Goal: Task Accomplishment & Management: Complete application form

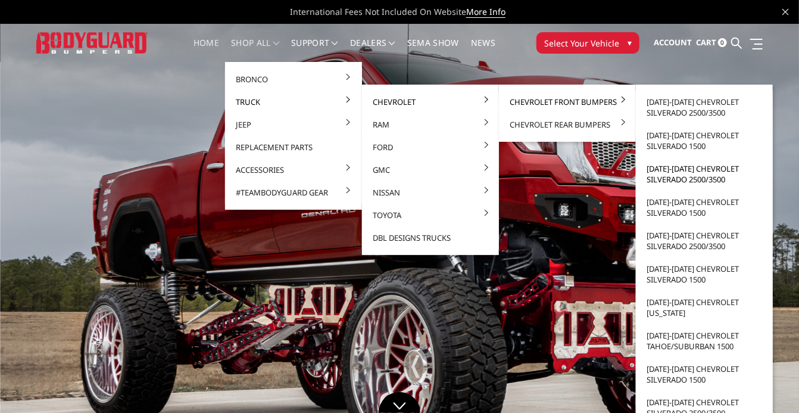
click at [685, 173] on link "[DATE]-[DATE] Chevrolet Silverado 2500/3500" at bounding box center [704, 173] width 127 height 33
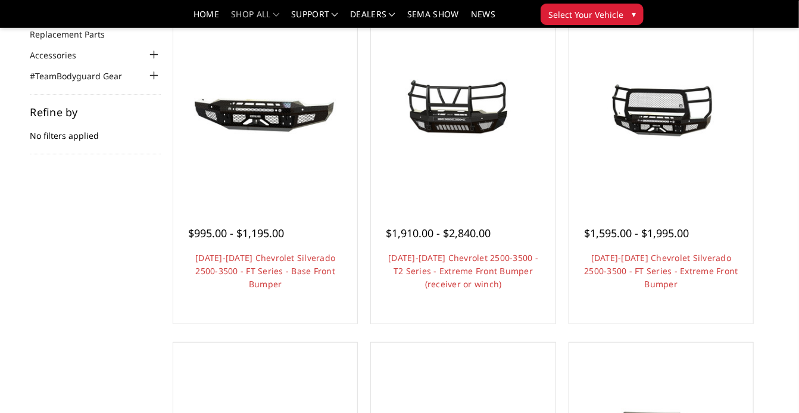
scroll to position [126, 0]
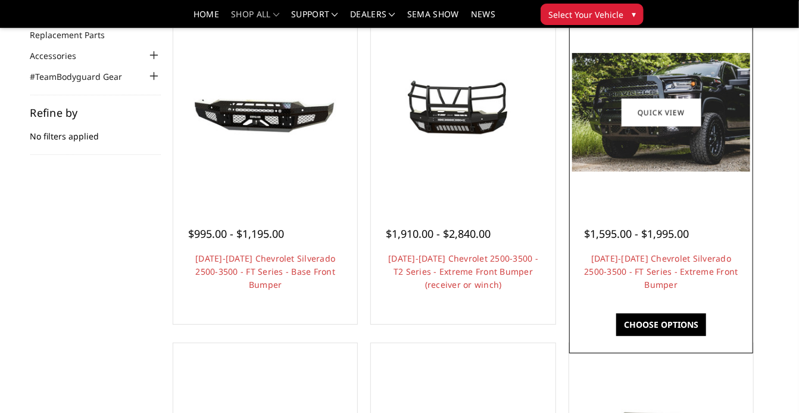
click at [692, 148] on img at bounding box center [661, 112] width 178 height 118
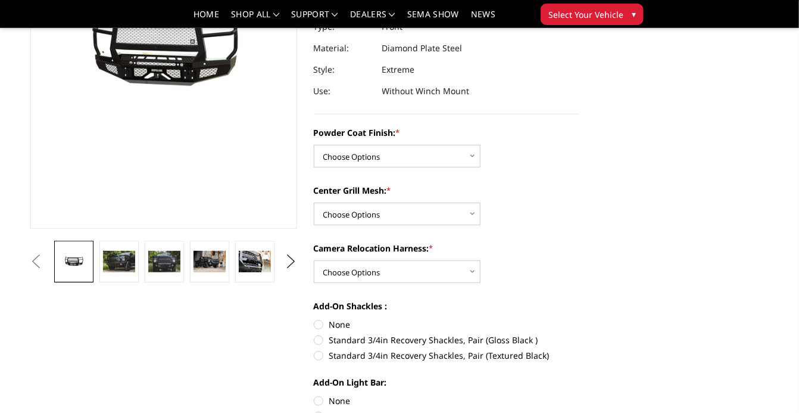
scroll to position [199, 0]
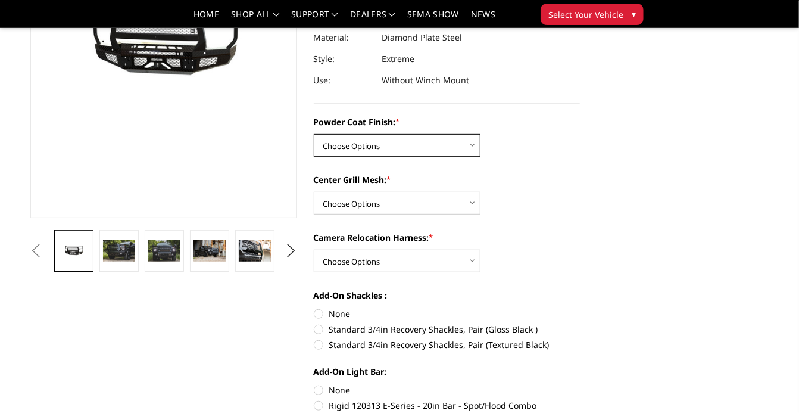
click at [420, 139] on select "Choose Options Bare Metal Gloss Black Powder Coat Textured Black Powder Coat" at bounding box center [397, 145] width 167 height 23
select select "3243"
click at [314, 134] on select "Choose Options Bare Metal Gloss Black Powder Coat Textured Black Powder Coat" at bounding box center [397, 145] width 167 height 23
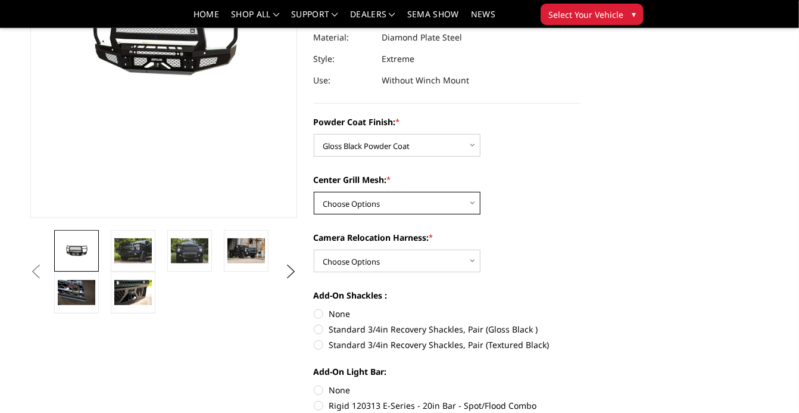
click at [420, 198] on select "Choose Options WITH Expanded Metal in Center Grill WITHOUT Expanded Metal in Ce…" at bounding box center [397, 203] width 167 height 23
select select "3245"
click at [314, 192] on select "Choose Options WITH Expanded Metal in Center Grill WITHOUT Expanded Metal in Ce…" at bounding box center [397, 203] width 167 height 23
click at [422, 261] on select "Choose Options WITH Camera Relocation Harness WITHOUT Camera Relocation Harness" at bounding box center [397, 260] width 167 height 23
select select "3248"
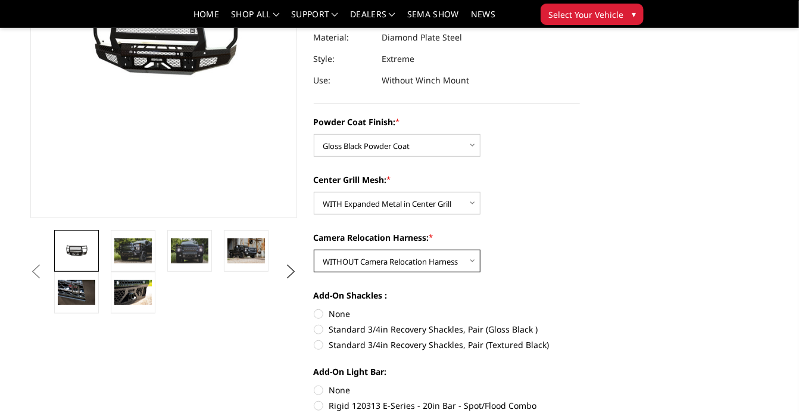
click at [314, 249] on select "Choose Options WITH Camera Relocation Harness WITHOUT Camera Relocation Harness" at bounding box center [397, 260] width 167 height 23
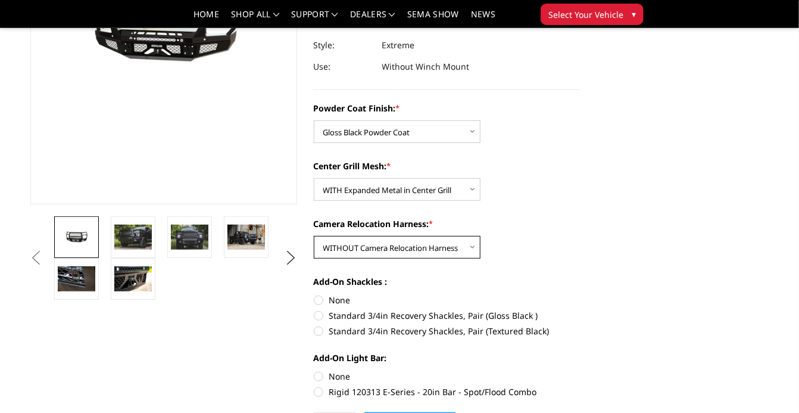
scroll to position [214, 0]
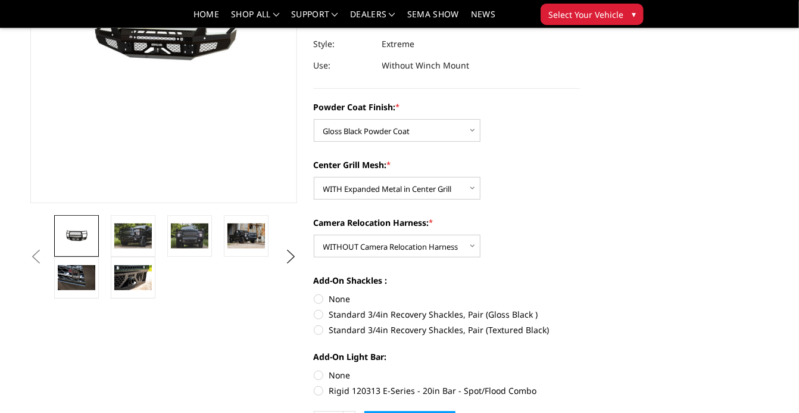
click at [339, 298] on label "None" at bounding box center [447, 298] width 267 height 13
click at [314, 293] on input "None" at bounding box center [314, 292] width 1 height 1
radio input "true"
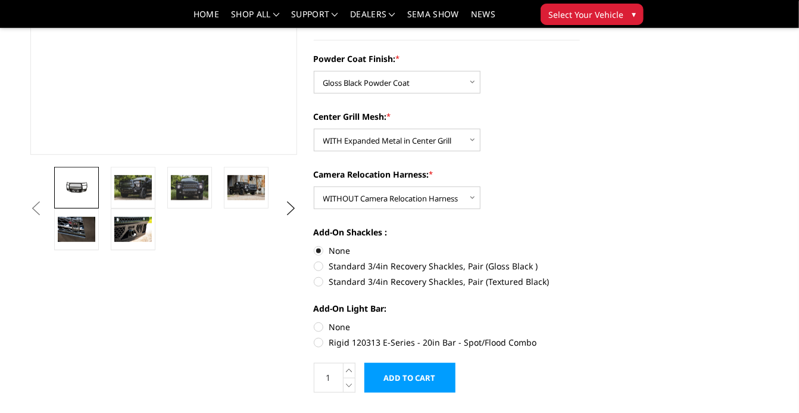
scroll to position [267, 0]
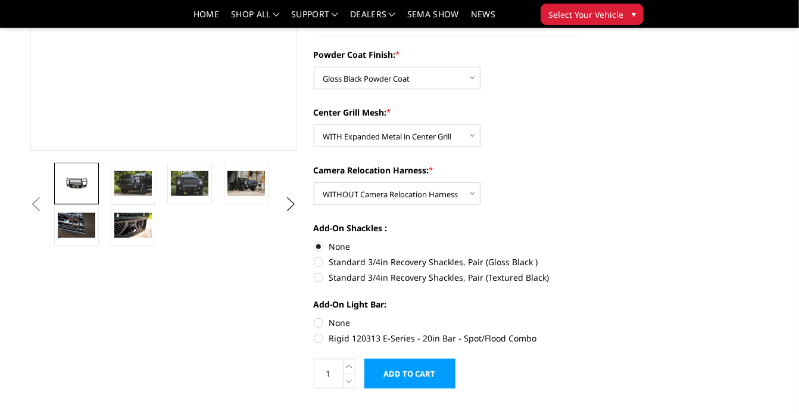
click at [348, 327] on label "None" at bounding box center [447, 322] width 267 height 13
click at [314, 317] on input "None" at bounding box center [314, 316] width 1 height 1
radio input "true"
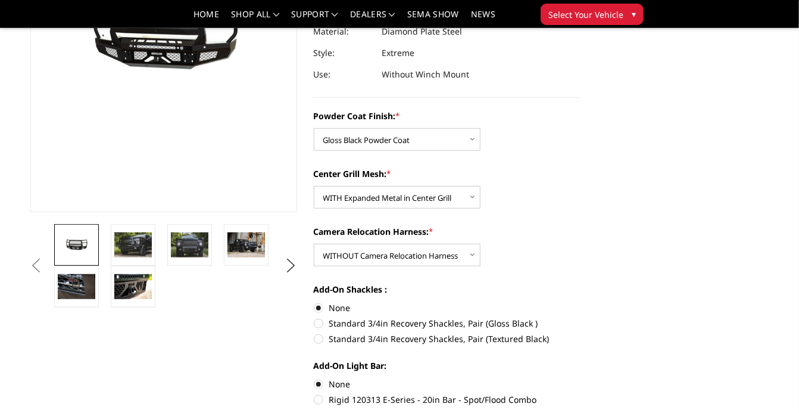
scroll to position [206, 0]
click at [135, 232] on img at bounding box center [133, 244] width 38 height 25
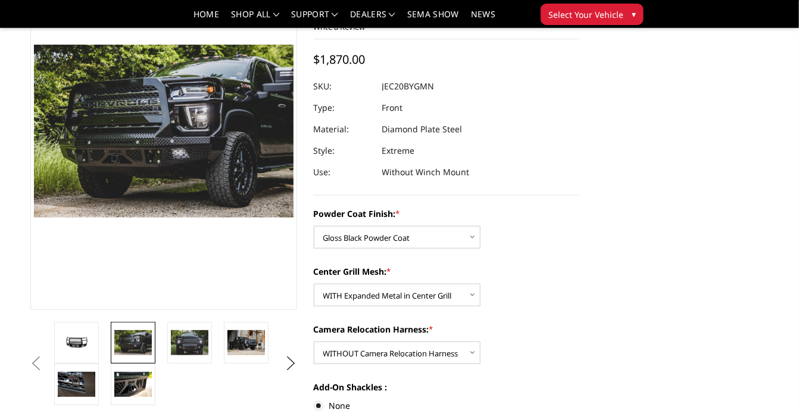
scroll to position [106, 0]
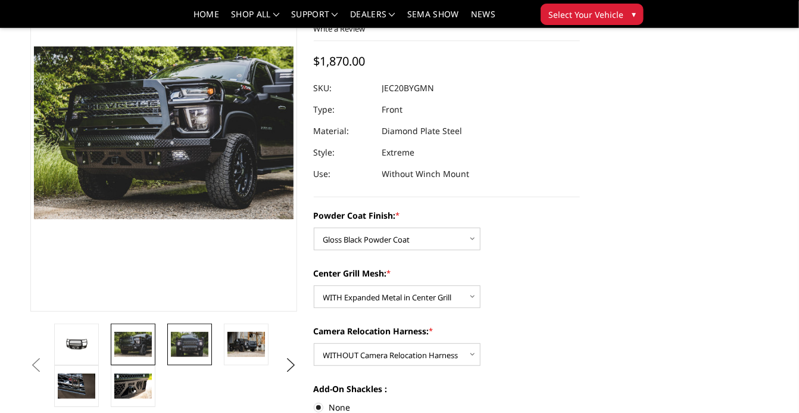
click at [204, 344] on img at bounding box center [190, 344] width 38 height 25
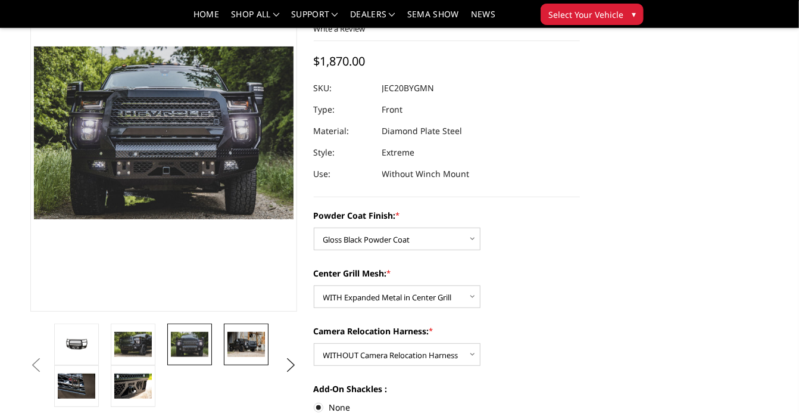
click at [240, 348] on img at bounding box center [246, 344] width 38 height 25
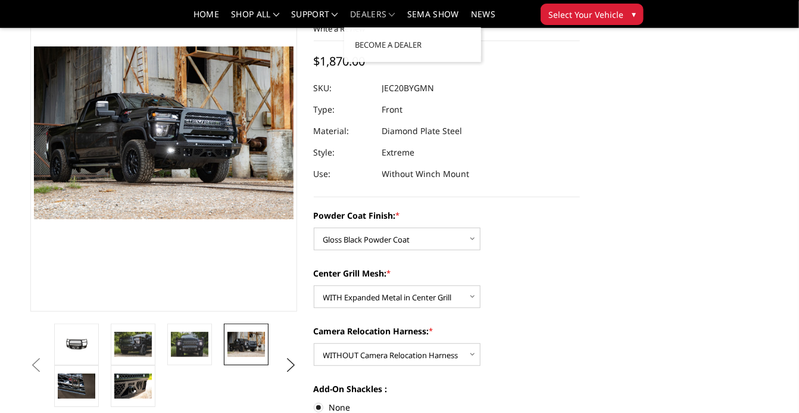
click at [393, 18] on link "Dealers" at bounding box center [372, 18] width 45 height 17
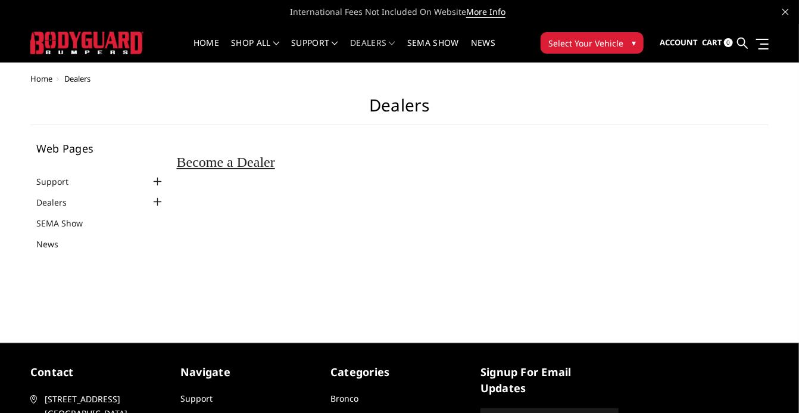
click at [152, 207] on div at bounding box center [158, 202] width 14 height 14
click at [207, 164] on span "Become a Dealer" at bounding box center [226, 161] width 98 height 15
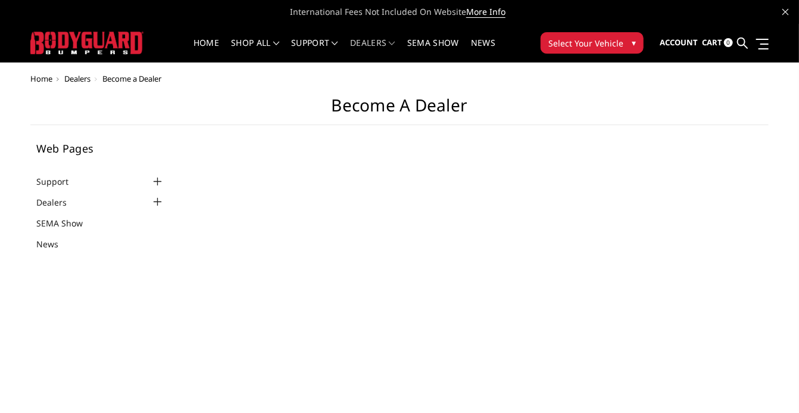
select select "US"
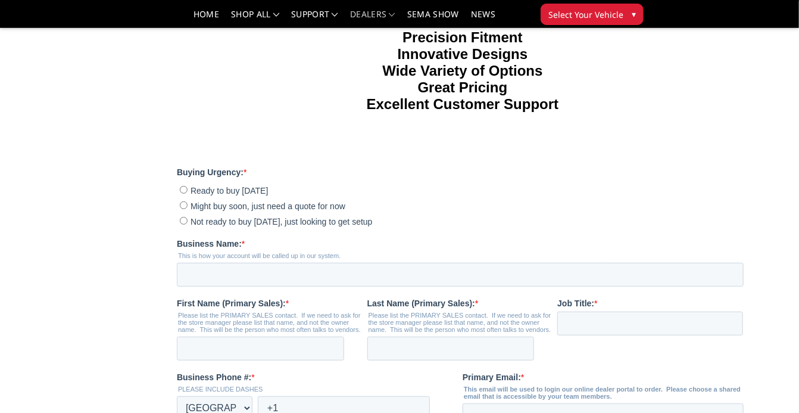
scroll to position [188, 0]
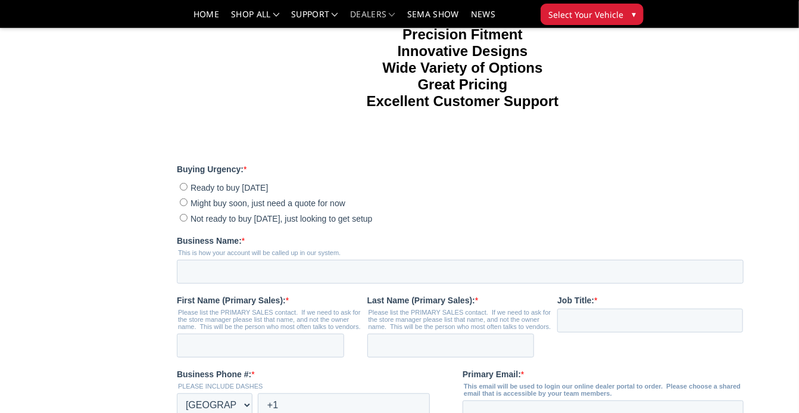
click at [183, 185] on input "Ready to buy [DATE]" at bounding box center [183, 187] width 8 height 8
radio input "true"
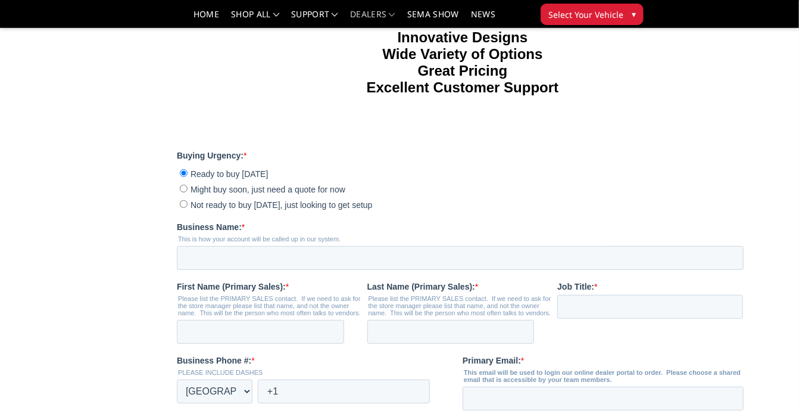
scroll to position [205, 0]
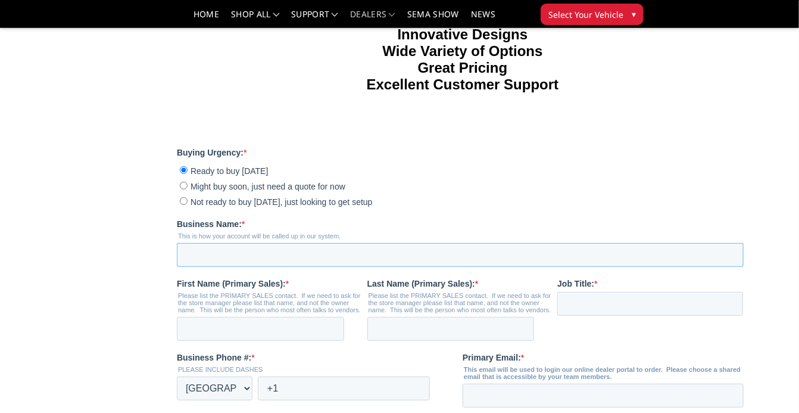
click at [265, 261] on input "Business Name: *" at bounding box center [459, 255] width 567 height 24
type input "Tredz Central"
type input "Blake"
type input "Preston"
type input "M"
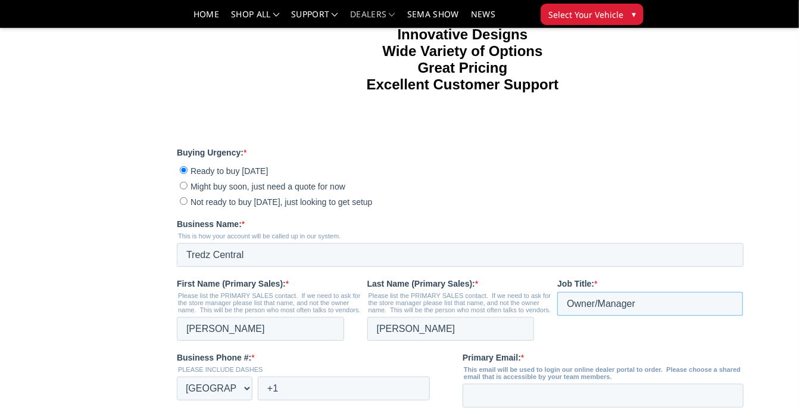
type input "Owner/Manager"
click at [566, 341] on fieldset "First Name (Primary Sales): * Please list the PRIMARY SALES contact. If we need…" at bounding box center [461, 314] width 571 height 74
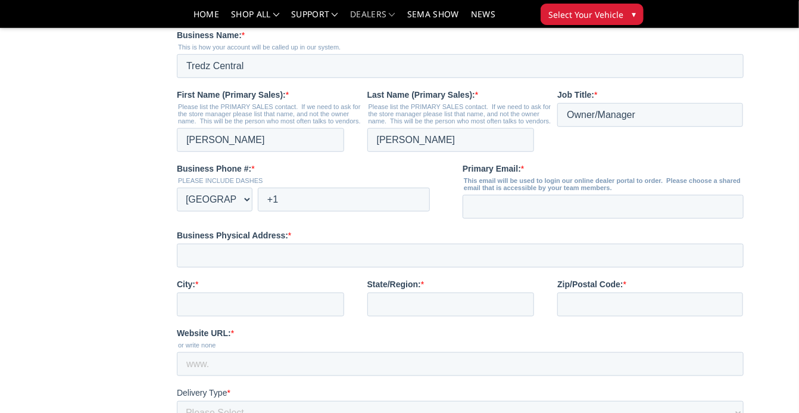
scroll to position [395, 0]
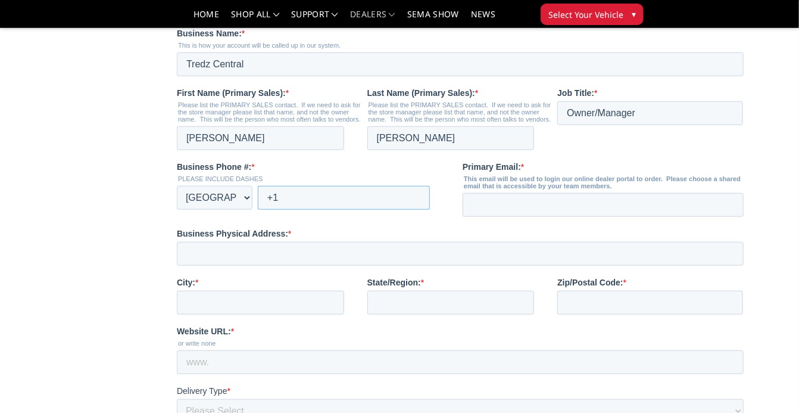
click at [325, 201] on input "+1" at bounding box center [343, 198] width 172 height 24
type input "+1 4024802299"
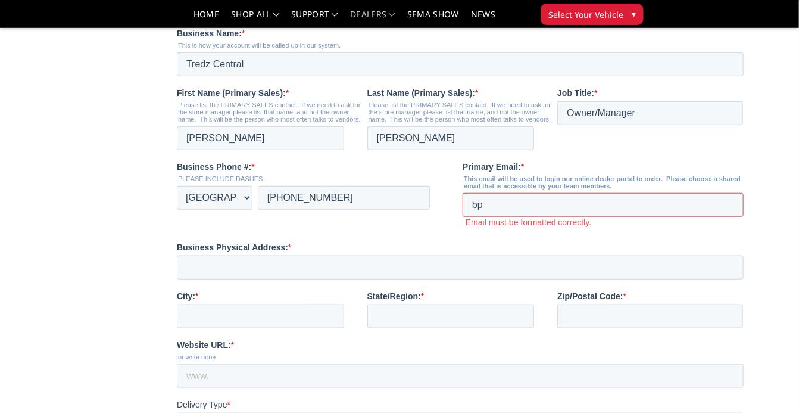
type input "bpreston@yournexttire.com"
type input "3200 US Hwy 77"
type input "Cortland"
type input "NE"
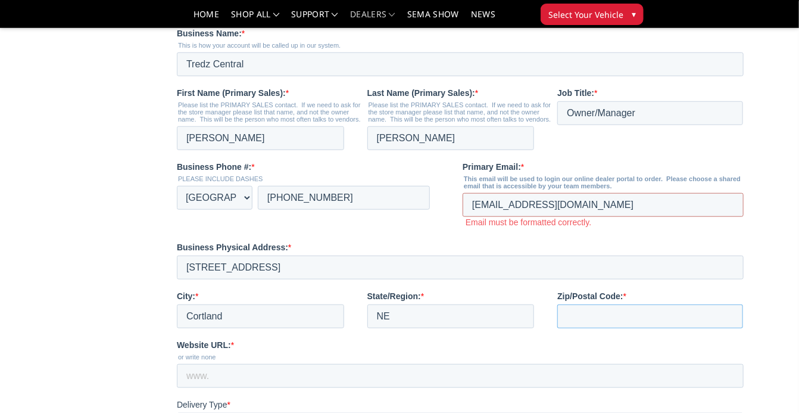
type input "68331"
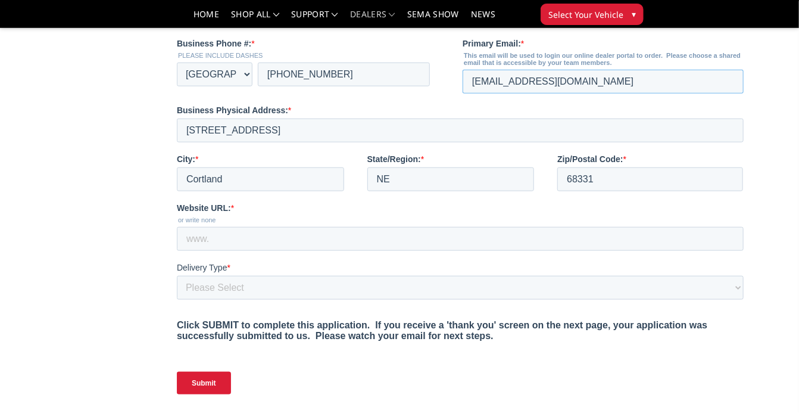
scroll to position [520, 0]
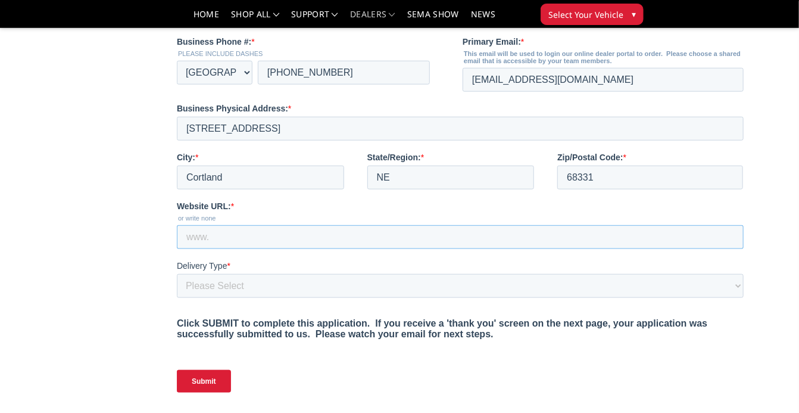
click at [314, 240] on input "Website URL: *" at bounding box center [459, 237] width 567 height 24
type input "www.tredzcentraltrailers.com"
click at [195, 285] on select "Please Select Yes, I need a liftgate No, I have a forklift and/or dock" at bounding box center [459, 286] width 567 height 24
select select "I have a forklift"
click at [176, 298] on select "Please Select Yes, I need a liftgate No, I have a forklift and/or dock" at bounding box center [459, 286] width 567 height 24
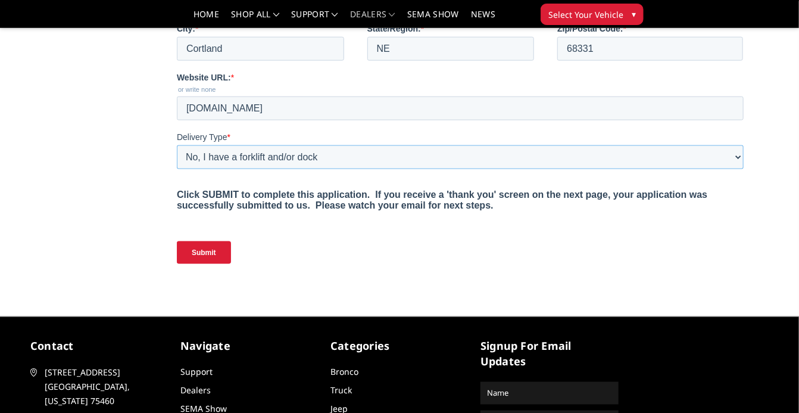
scroll to position [650, 0]
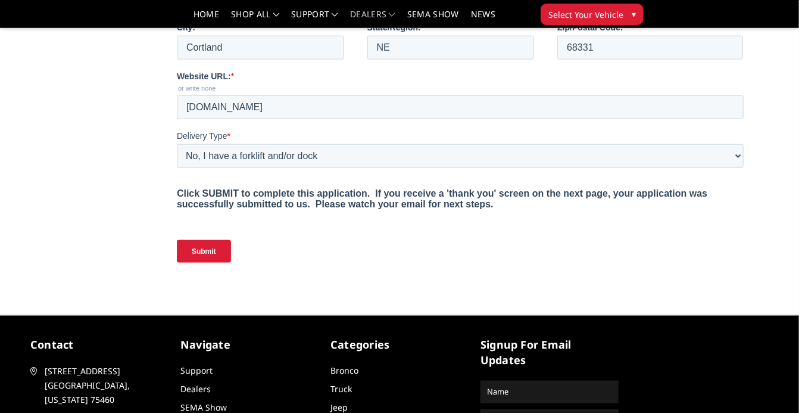
click at [206, 252] on input "Submit" at bounding box center [203, 251] width 54 height 23
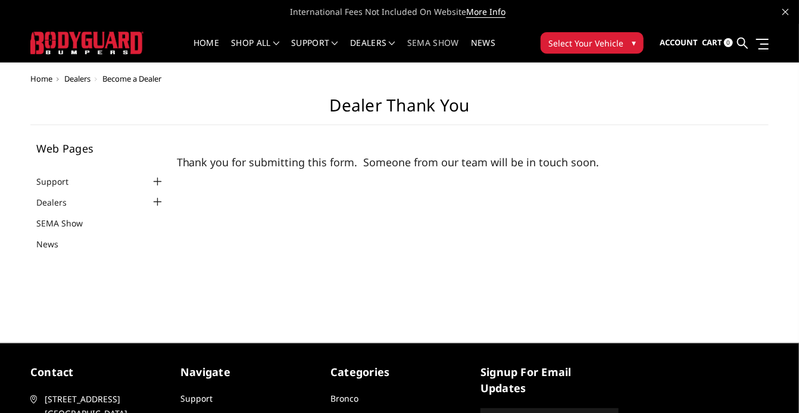
click at [430, 40] on link "SEMA Show" at bounding box center [433, 50] width 52 height 23
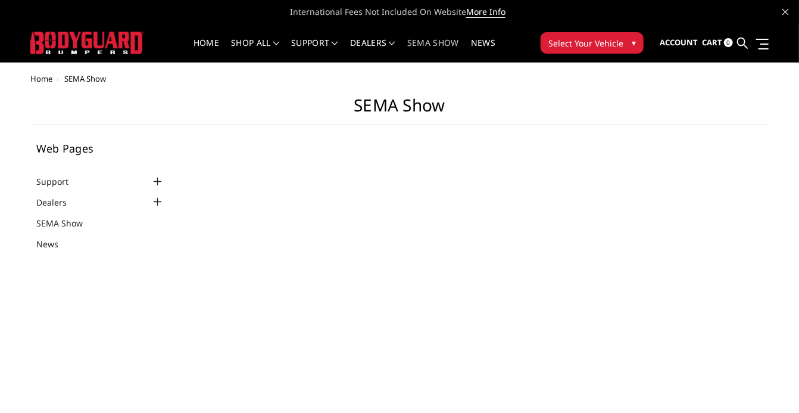
select select "US"
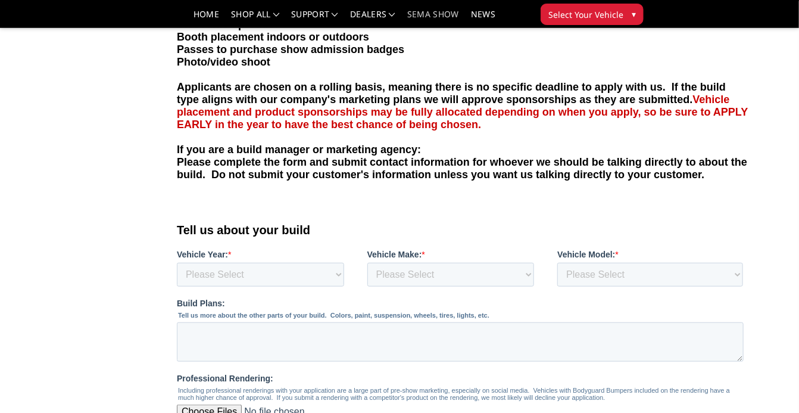
scroll to position [246, 0]
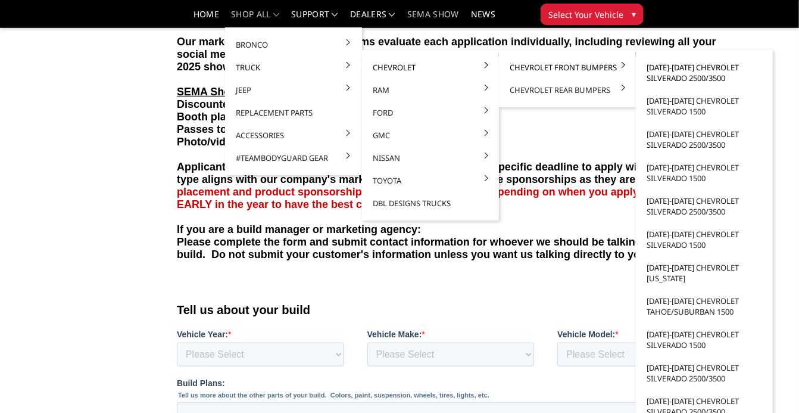
click at [682, 80] on link "[DATE]-[DATE] Chevrolet Silverado 2500/3500" at bounding box center [704, 72] width 127 height 33
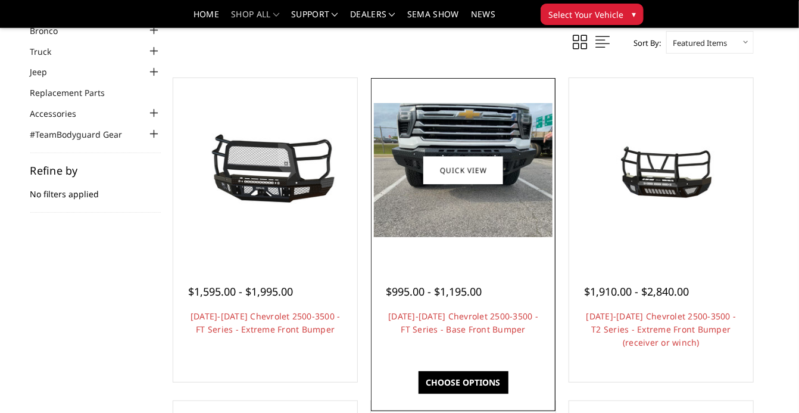
scroll to position [65, 0]
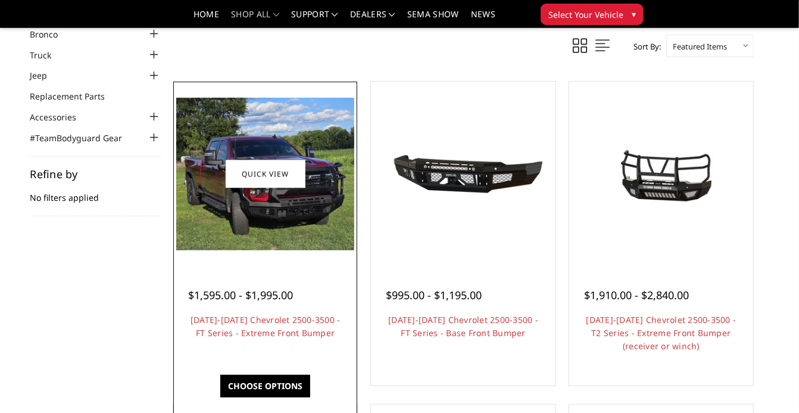
click at [257, 154] on img at bounding box center [265, 174] width 178 height 152
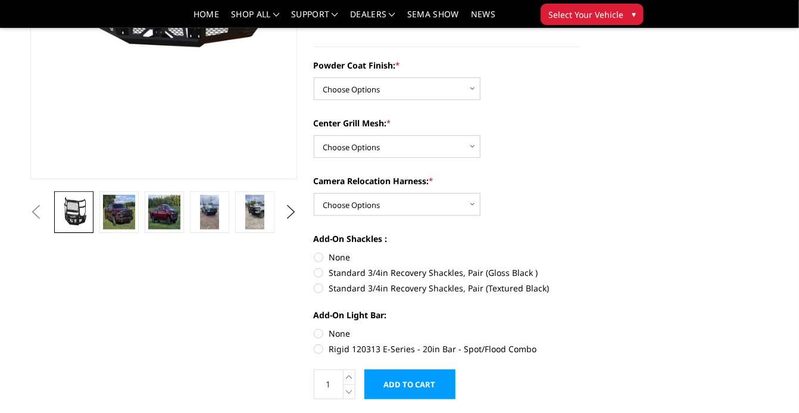
scroll to position [263, 0]
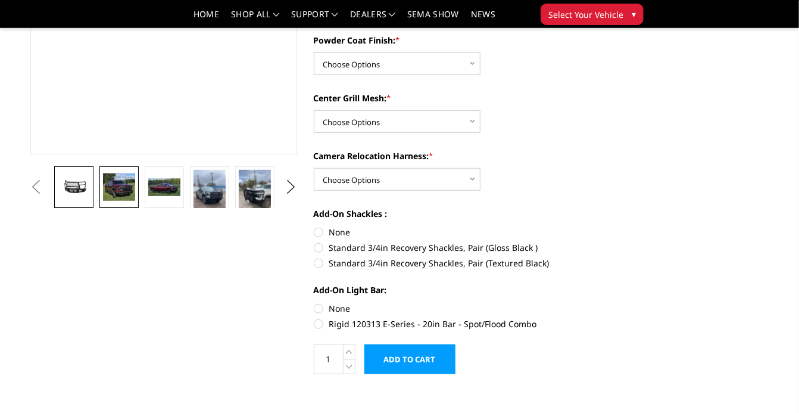
click at [124, 182] on img at bounding box center [119, 186] width 32 height 27
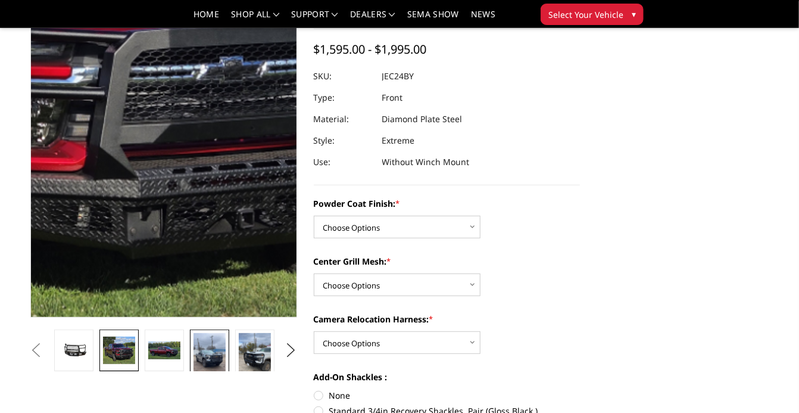
scroll to position [102, 0]
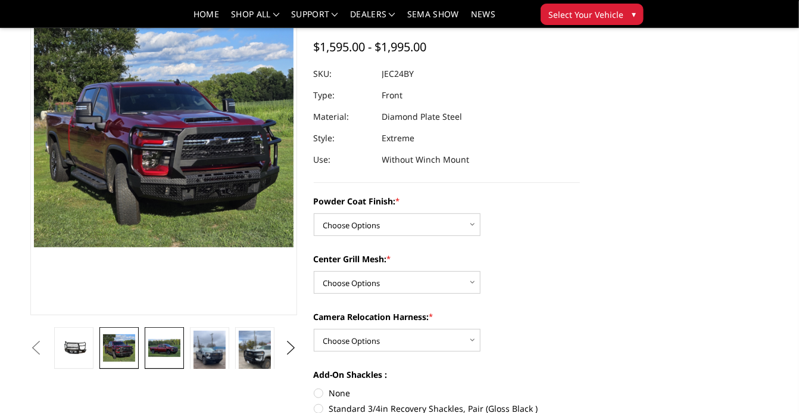
click at [161, 356] on img at bounding box center [164, 347] width 32 height 17
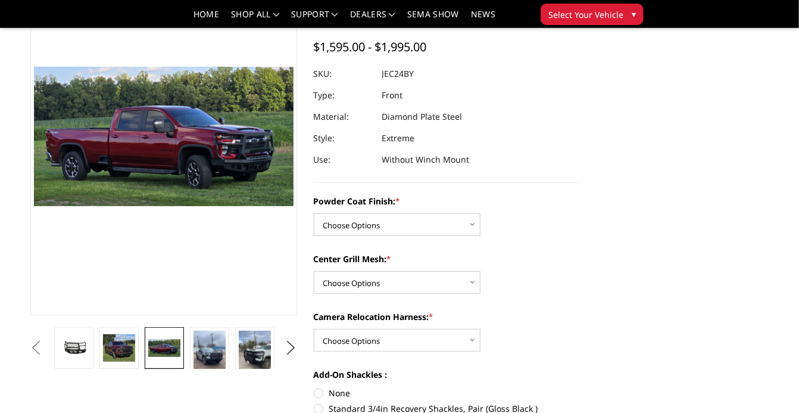
scroll to position [143, 0]
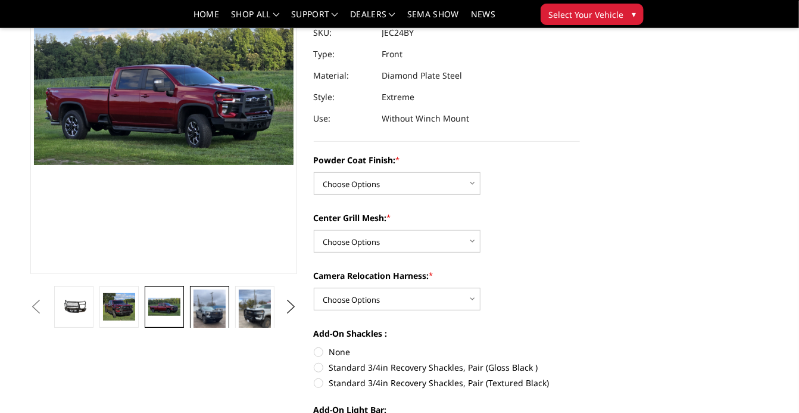
click at [209, 308] on img at bounding box center [209, 317] width 32 height 57
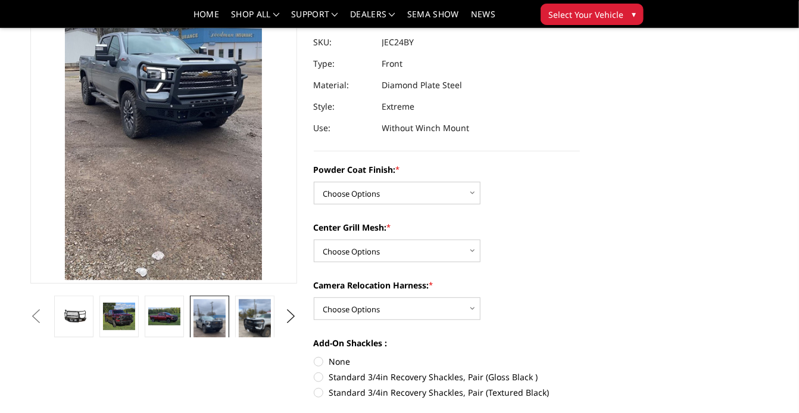
scroll to position [138, 0]
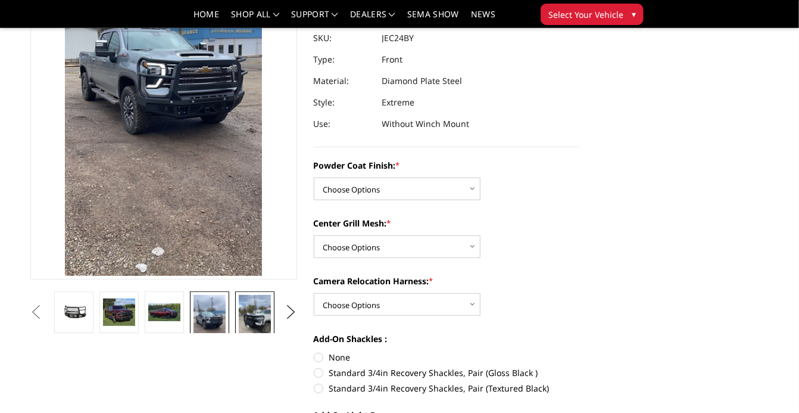
click at [243, 319] on img at bounding box center [255, 323] width 32 height 57
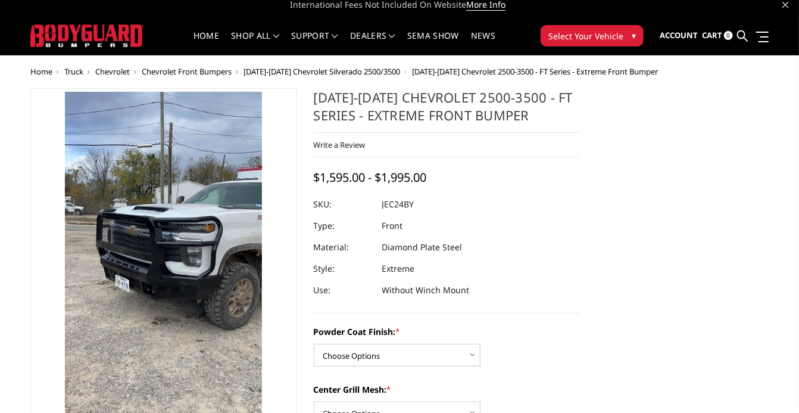
scroll to position [0, 0]
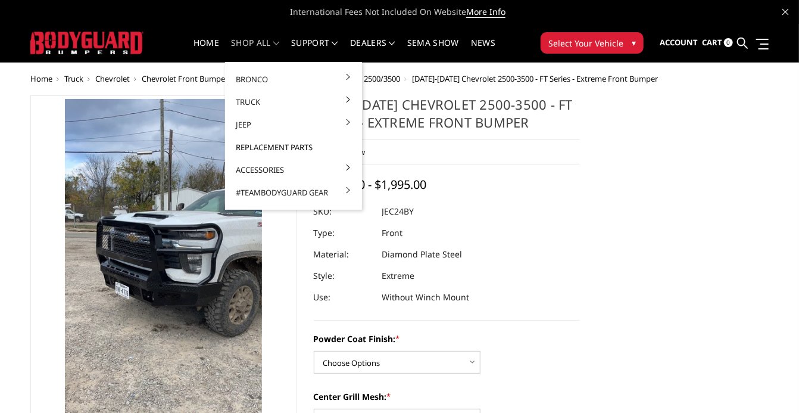
click at [267, 147] on link "Replacement Parts" at bounding box center [293, 147] width 127 height 23
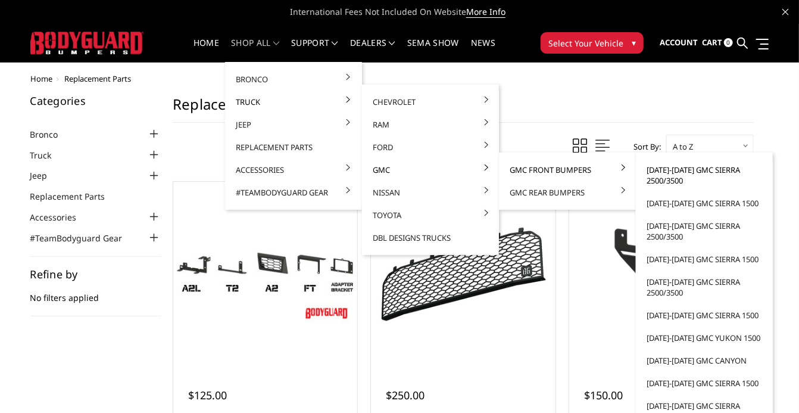
click at [659, 176] on link "[DATE]-[DATE] GMC Sierra 2500/3500" at bounding box center [704, 174] width 127 height 33
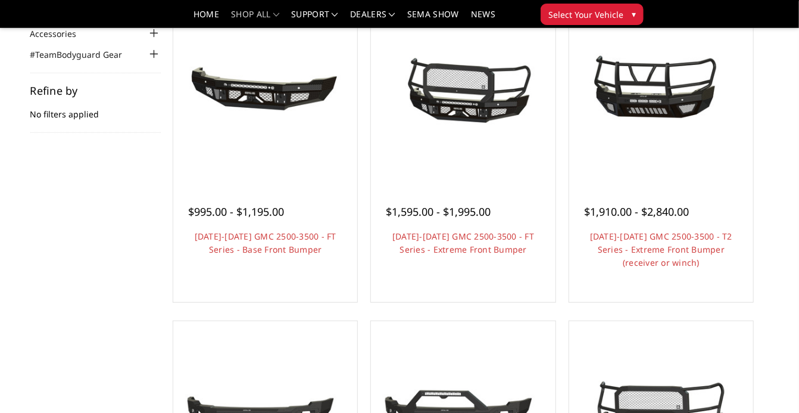
scroll to position [156, 0]
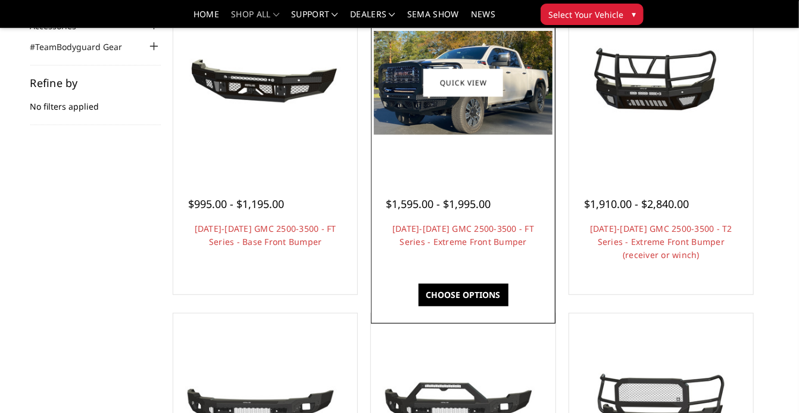
click at [460, 106] on img at bounding box center [463, 83] width 178 height 104
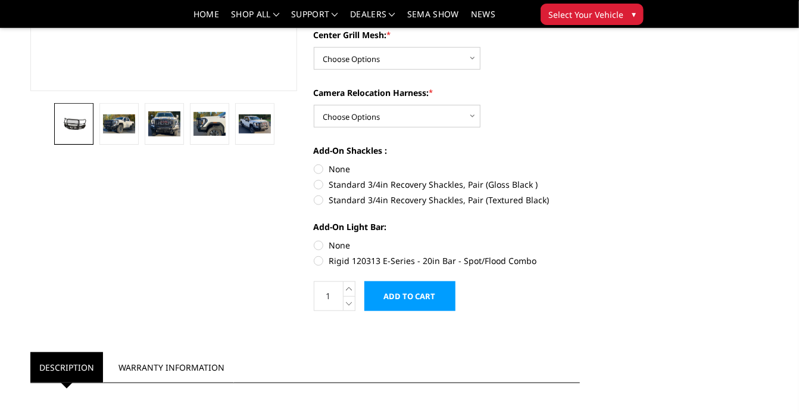
scroll to position [333, 0]
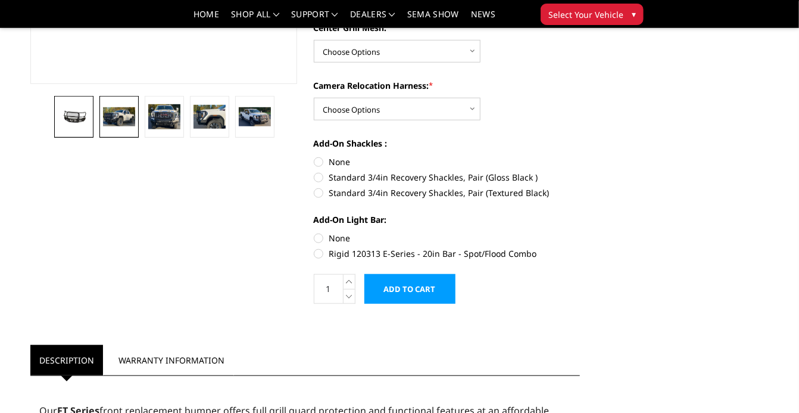
click at [114, 106] on link at bounding box center [118, 117] width 39 height 42
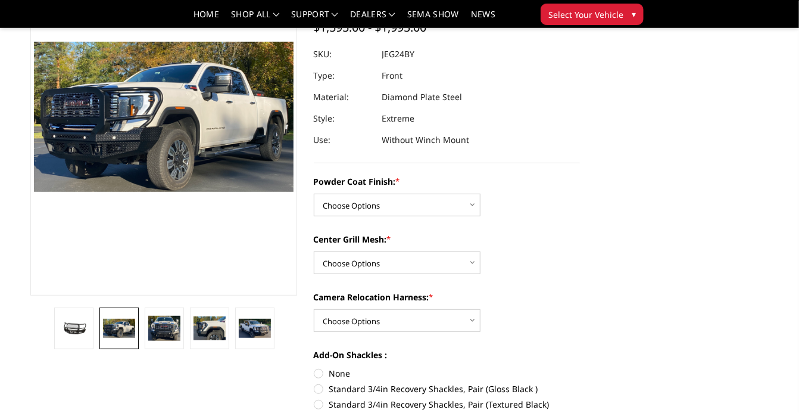
scroll to position [124, 0]
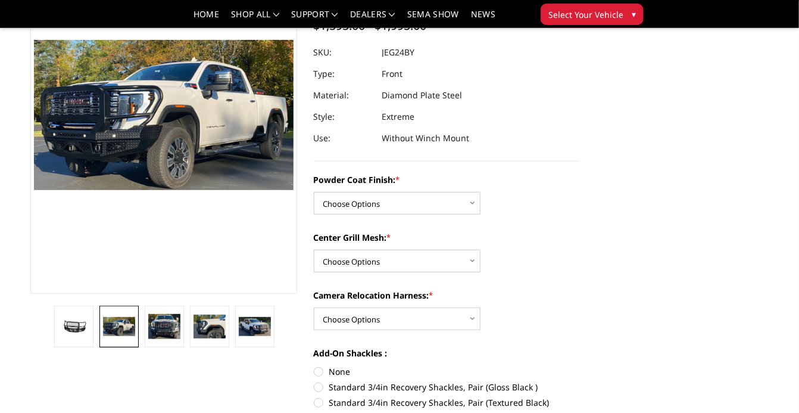
click at [186, 323] on li at bounding box center [164, 326] width 45 height 42
click at [168, 321] on img at bounding box center [164, 327] width 32 height 26
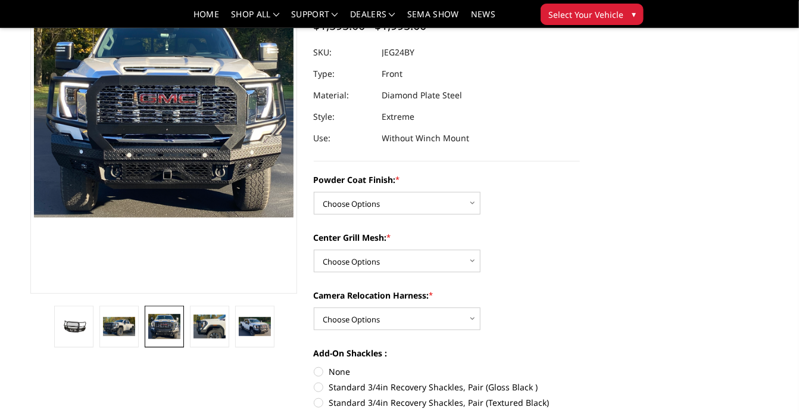
scroll to position [96, 0]
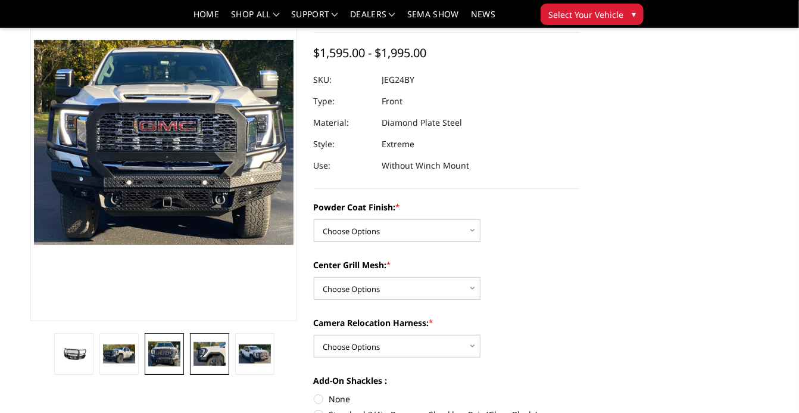
click at [217, 352] on img at bounding box center [209, 354] width 32 height 24
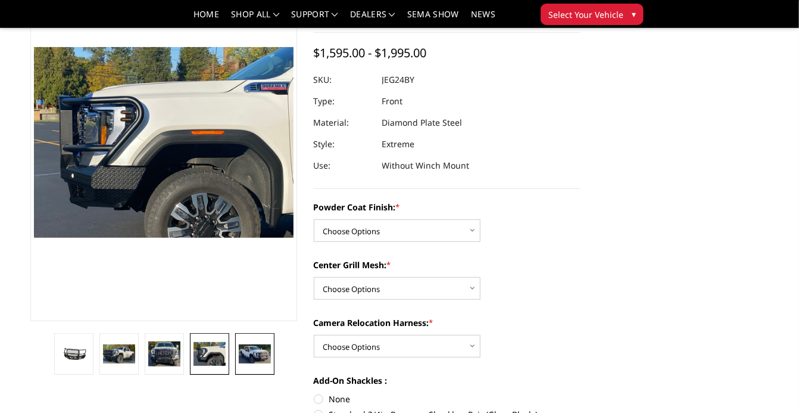
click at [252, 354] on img at bounding box center [255, 354] width 32 height 20
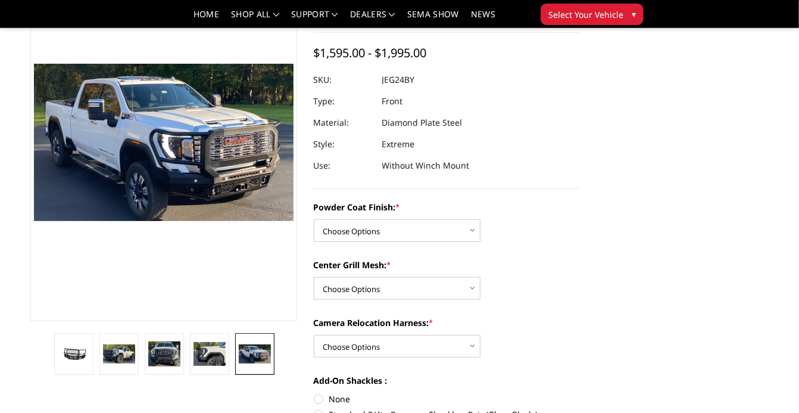
scroll to position [113, 0]
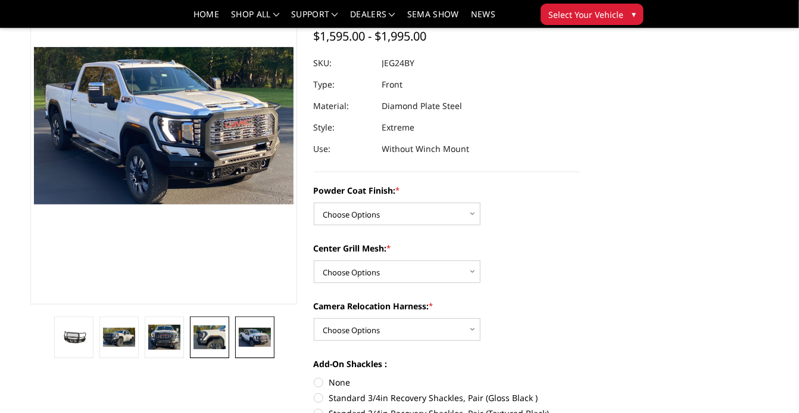
click at [229, 346] on link at bounding box center [209, 337] width 39 height 42
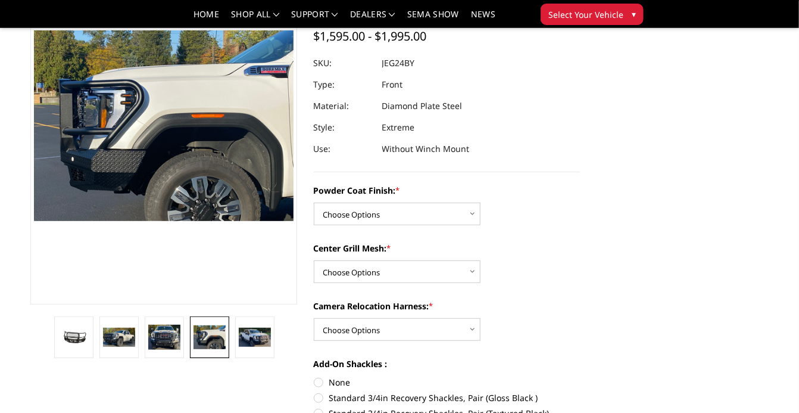
click at [187, 341] on li at bounding box center [209, 337] width 45 height 42
click at [167, 342] on img at bounding box center [164, 337] width 32 height 26
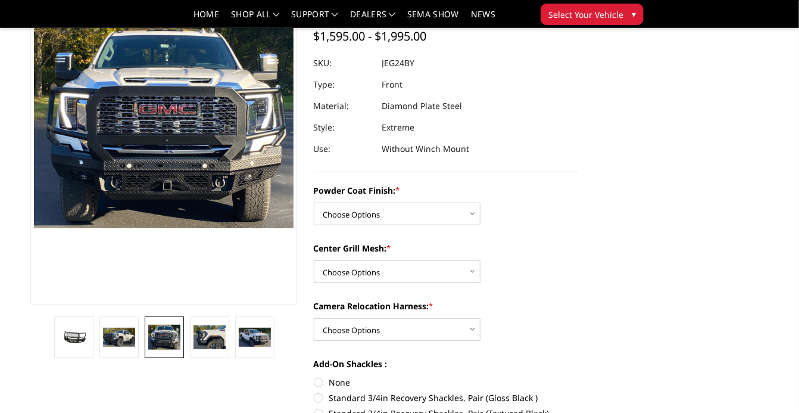
click at [167, 342] on img at bounding box center [164, 337] width 32 height 26
click at [127, 342] on img at bounding box center [119, 336] width 32 height 18
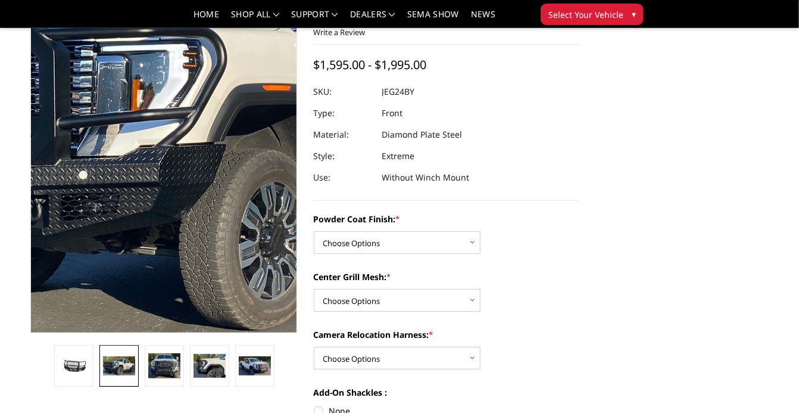
scroll to position [85, 0]
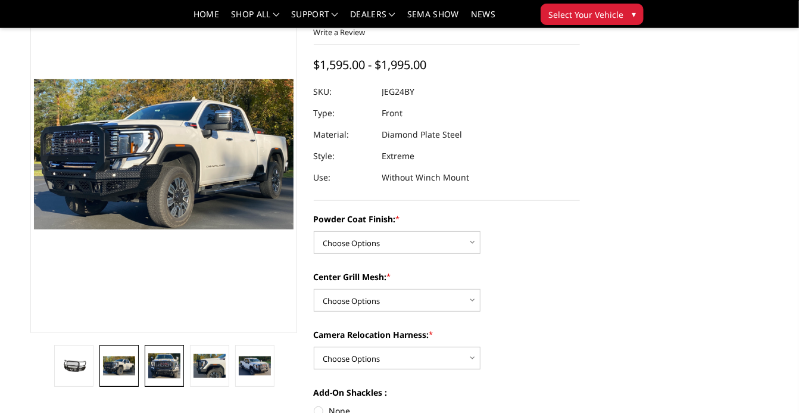
click at [176, 371] on img at bounding box center [164, 366] width 32 height 26
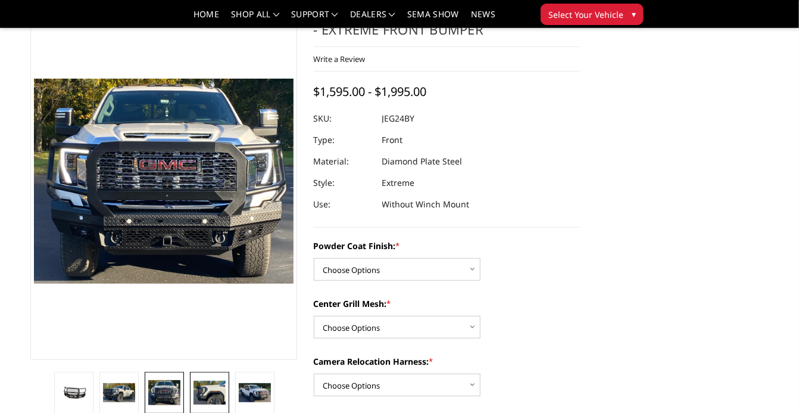
click at [192, 395] on link at bounding box center [209, 392] width 39 height 42
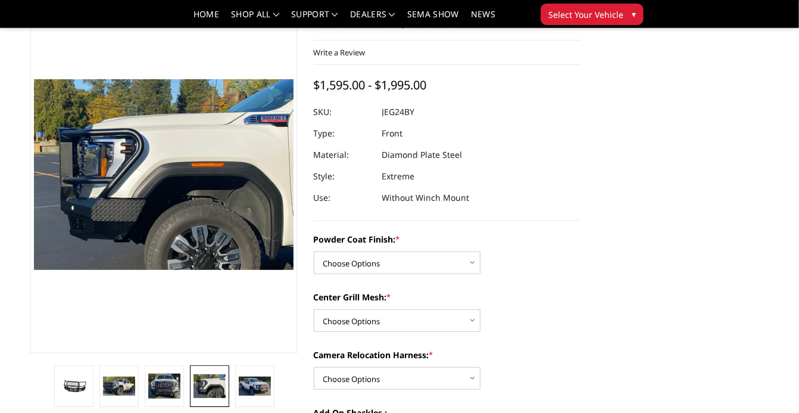
click at [234, 386] on li at bounding box center [254, 386] width 45 height 42
click at [247, 383] on img at bounding box center [255, 386] width 32 height 20
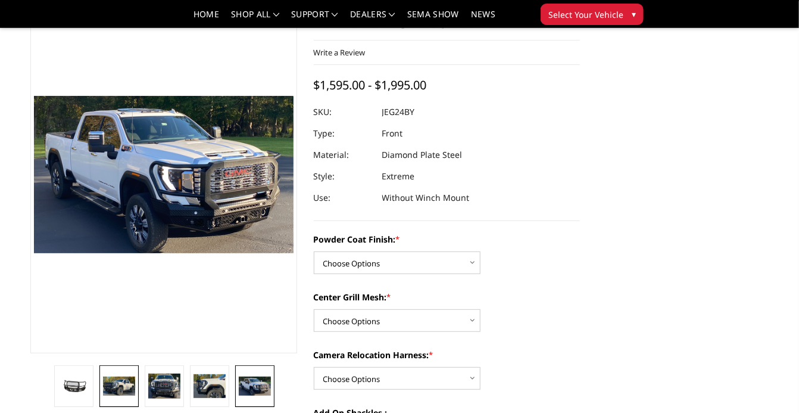
click at [107, 375] on link at bounding box center [118, 386] width 39 height 42
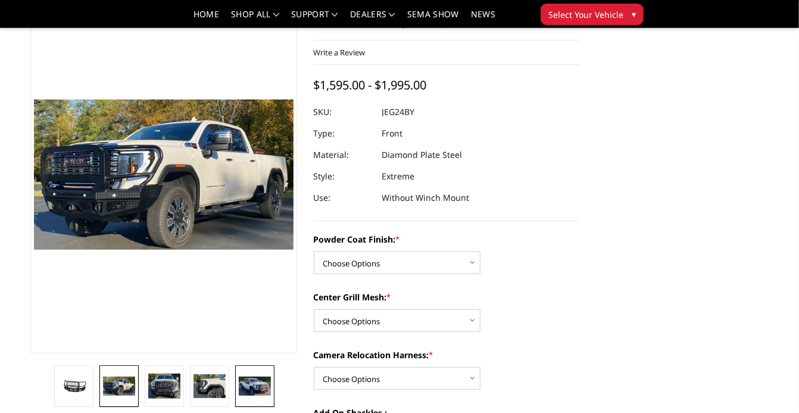
click at [246, 386] on img at bounding box center [255, 386] width 32 height 20
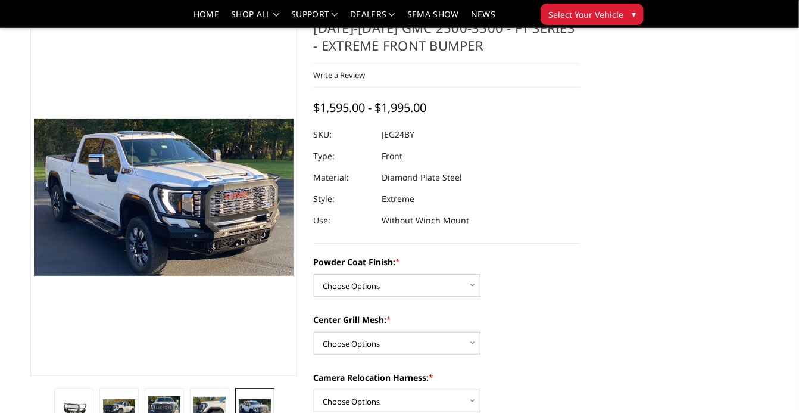
scroll to position [0, 0]
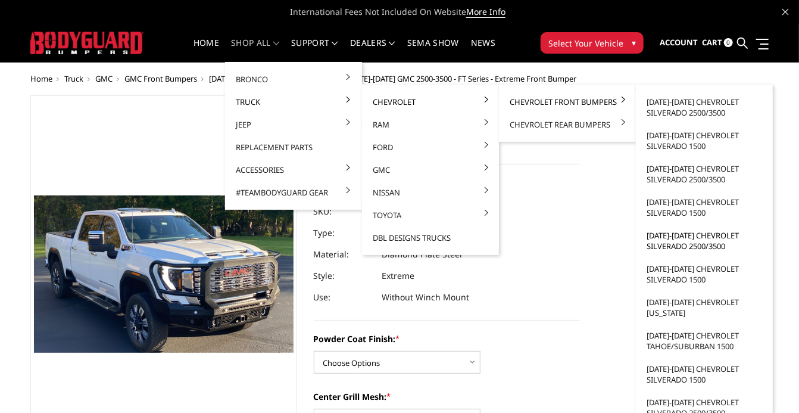
click at [705, 245] on link "[DATE]-[DATE] Chevrolet Silverado 2500/3500" at bounding box center [704, 240] width 127 height 33
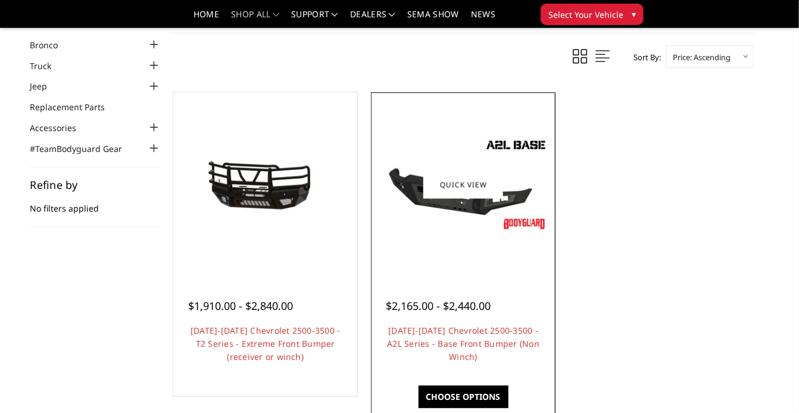
scroll to position [23, 0]
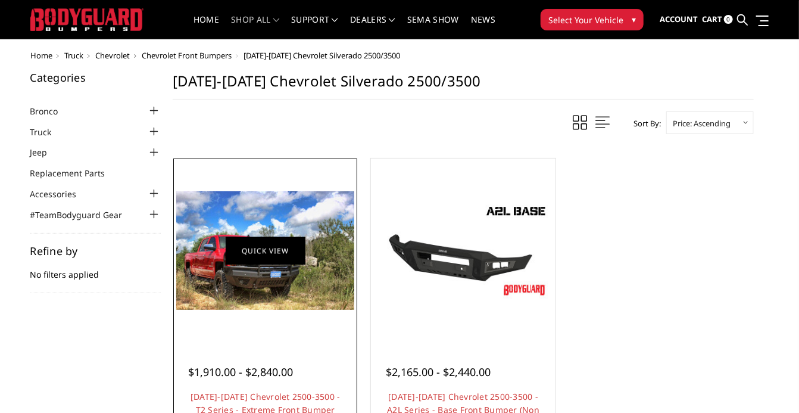
click at [260, 251] on link "Quick view" at bounding box center [266, 250] width 80 height 28
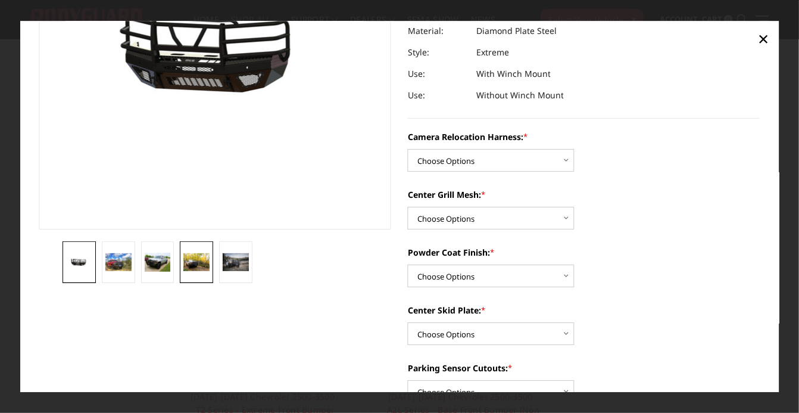
scroll to position [170, 0]
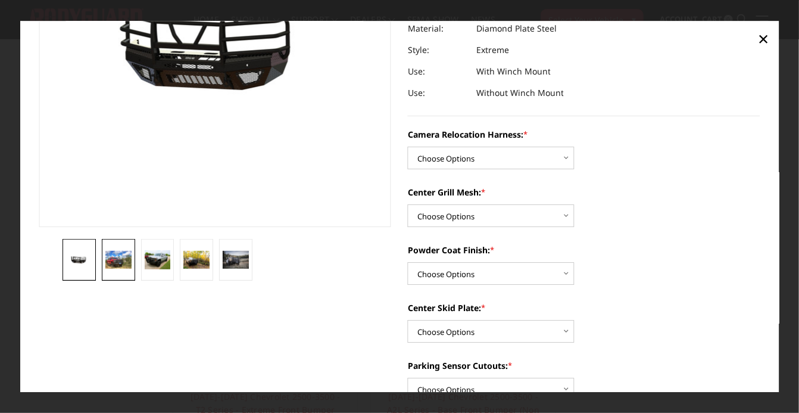
click at [114, 267] on img at bounding box center [118, 259] width 26 height 17
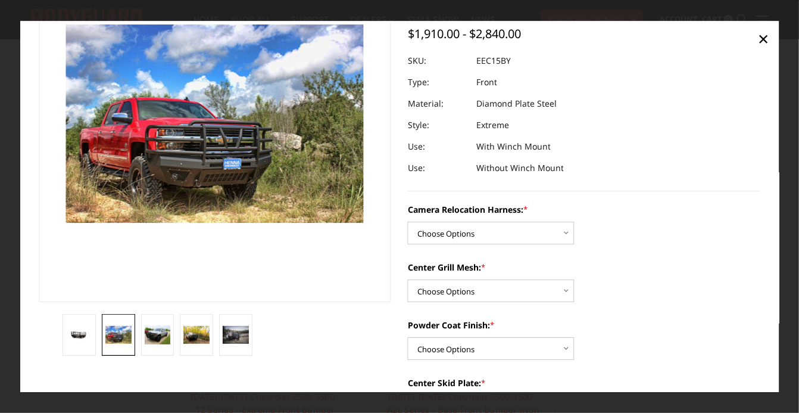
scroll to position [98, 0]
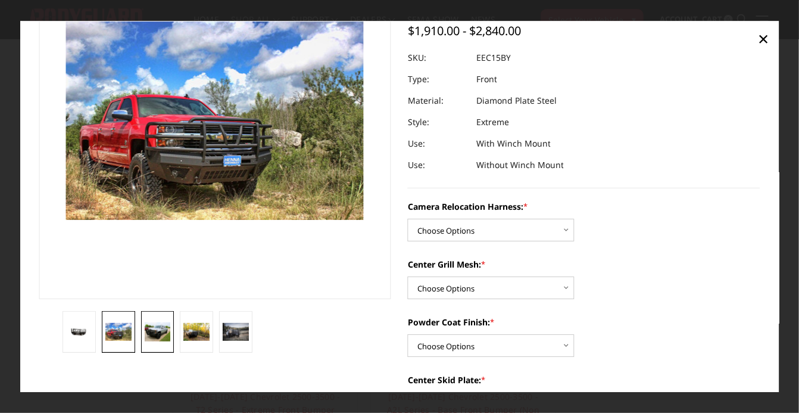
click at [140, 327] on link at bounding box center [156, 332] width 33 height 42
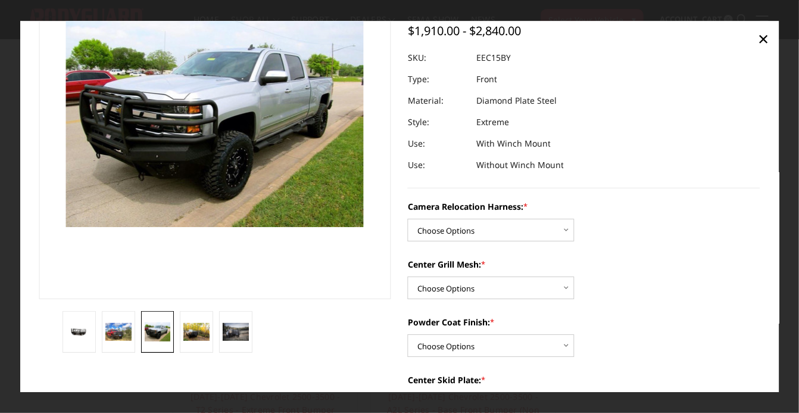
scroll to position [90, 0]
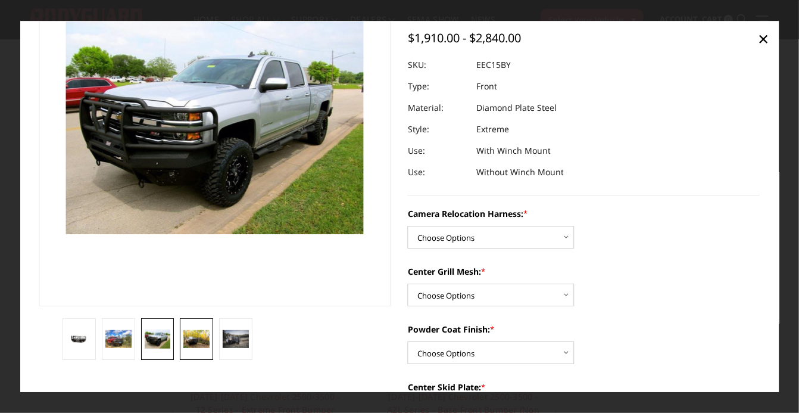
click at [186, 333] on img at bounding box center [196, 338] width 26 height 17
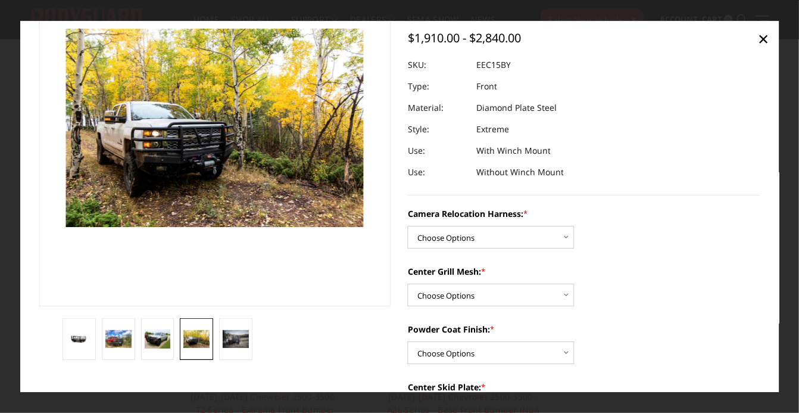
scroll to position [98, 0]
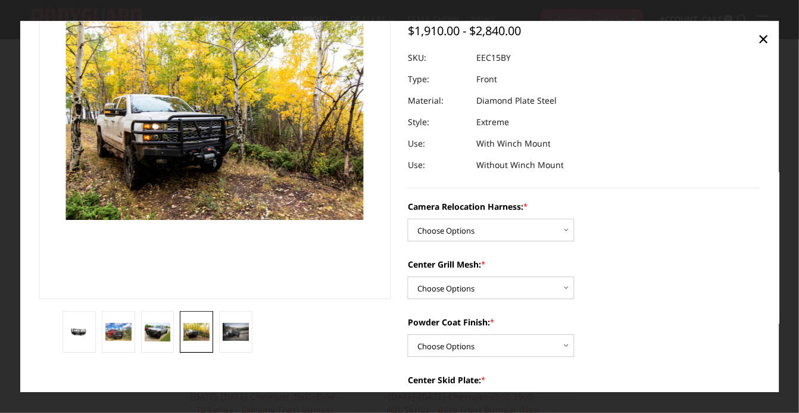
click at [217, 333] on li at bounding box center [235, 332] width 39 height 42
click at [230, 332] on img at bounding box center [236, 331] width 26 height 17
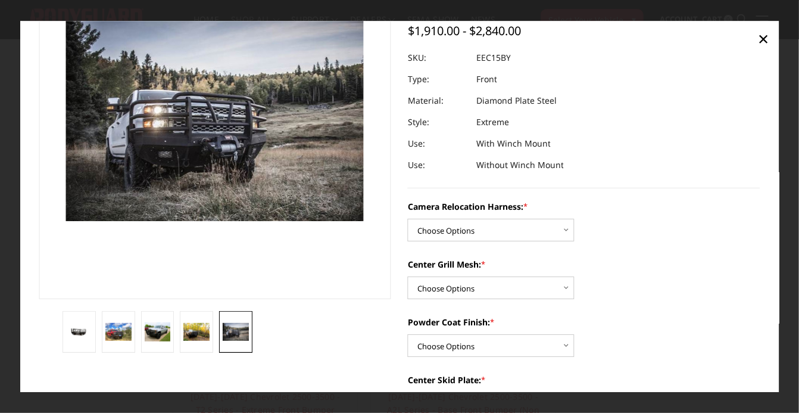
scroll to position [96, 0]
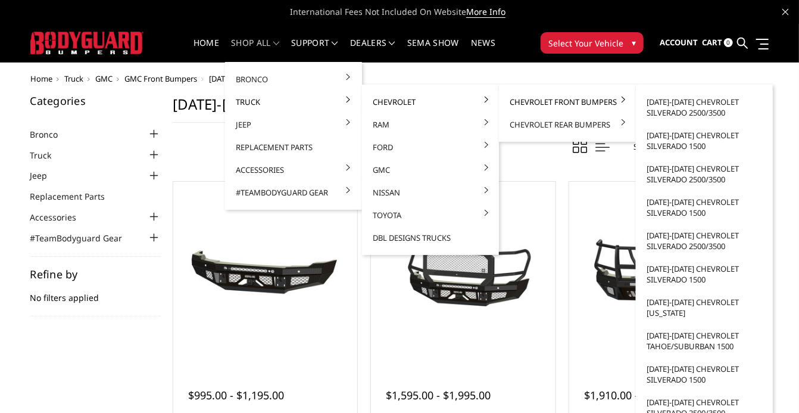
click at [534, 101] on link "Chevrolet Front Bumpers" at bounding box center [567, 101] width 127 height 23
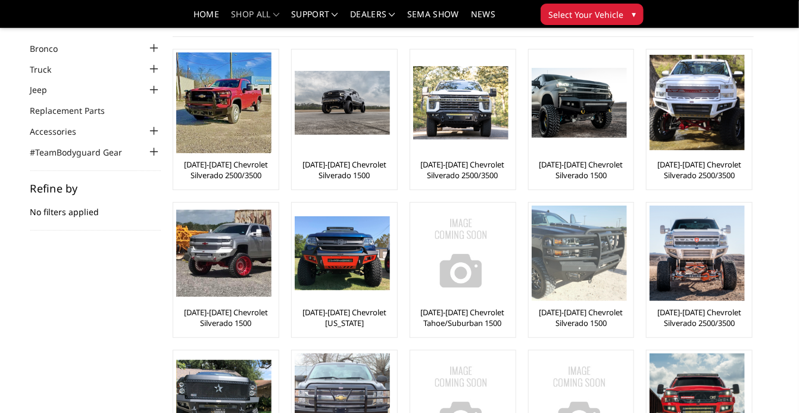
scroll to position [48, 0]
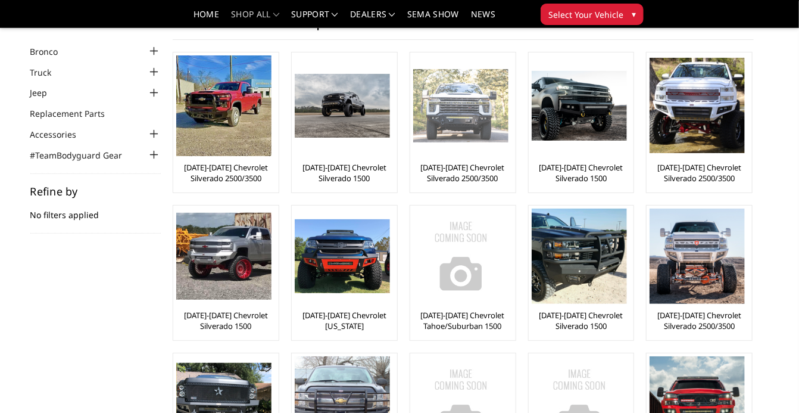
click at [443, 110] on img at bounding box center [460, 105] width 95 height 73
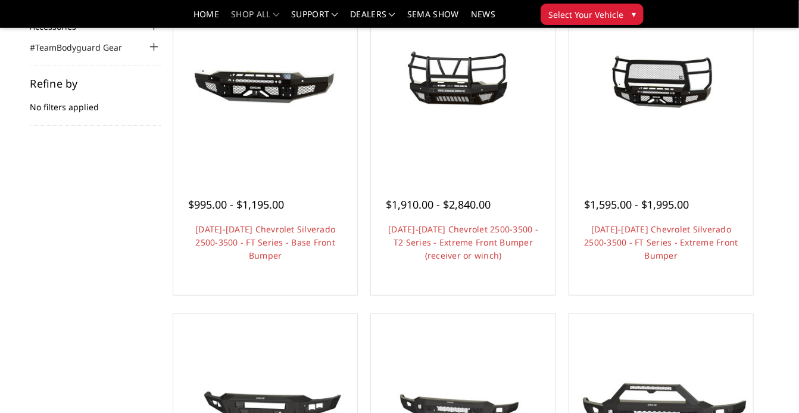
scroll to position [157, 0]
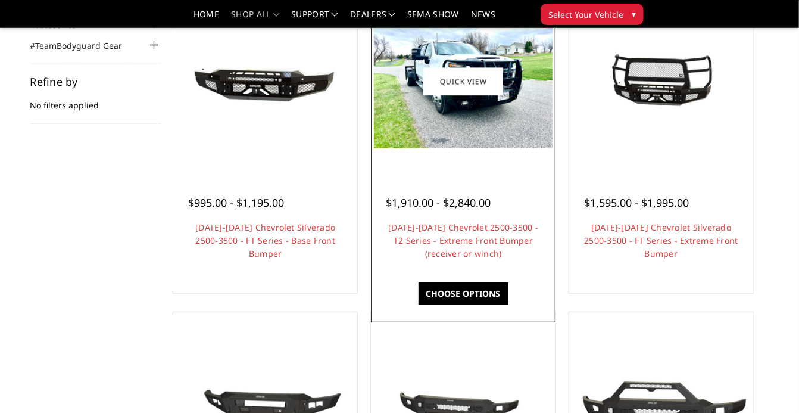
click at [452, 123] on img at bounding box center [463, 81] width 178 height 134
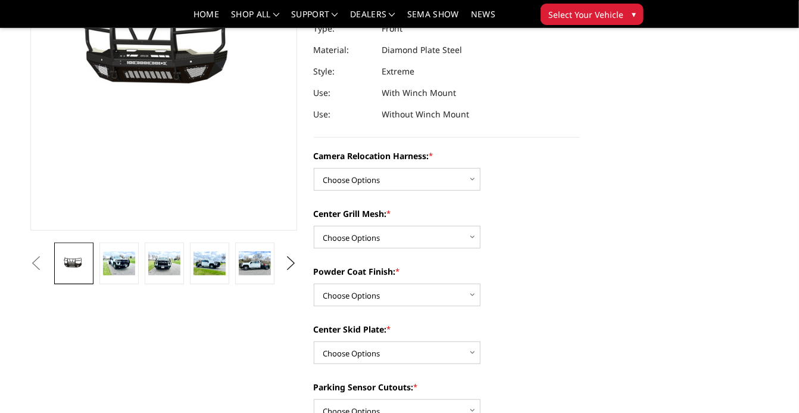
scroll to position [200, 0]
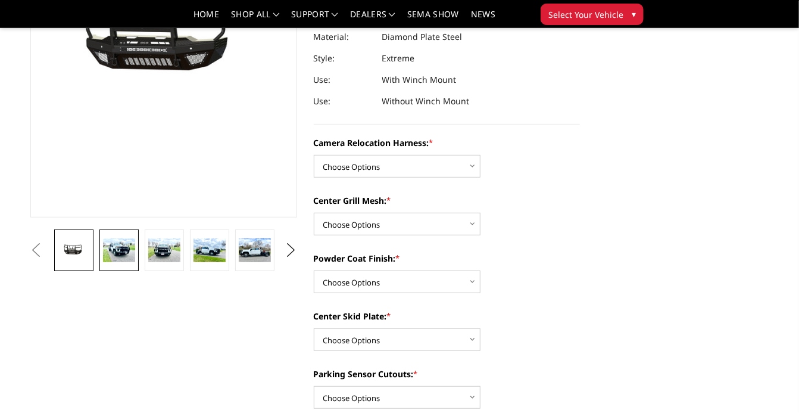
click at [117, 245] on img at bounding box center [119, 250] width 32 height 24
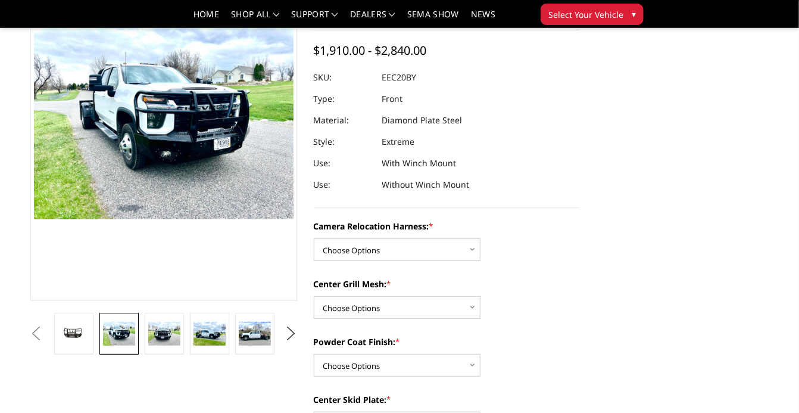
scroll to position [116, 0]
click at [201, 336] on img at bounding box center [209, 334] width 32 height 24
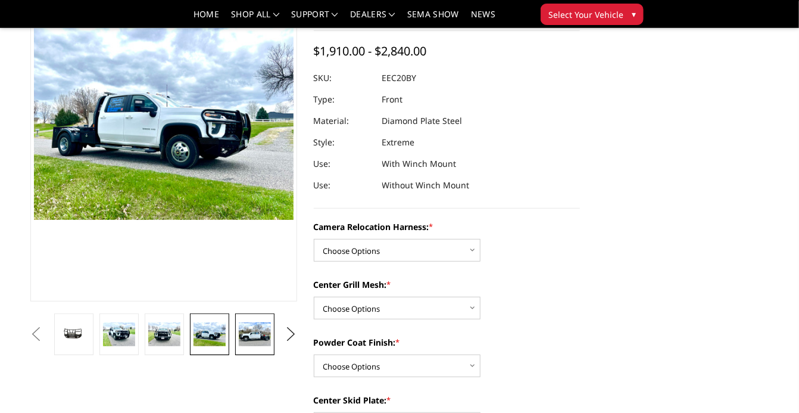
click at [243, 335] on img at bounding box center [255, 334] width 32 height 24
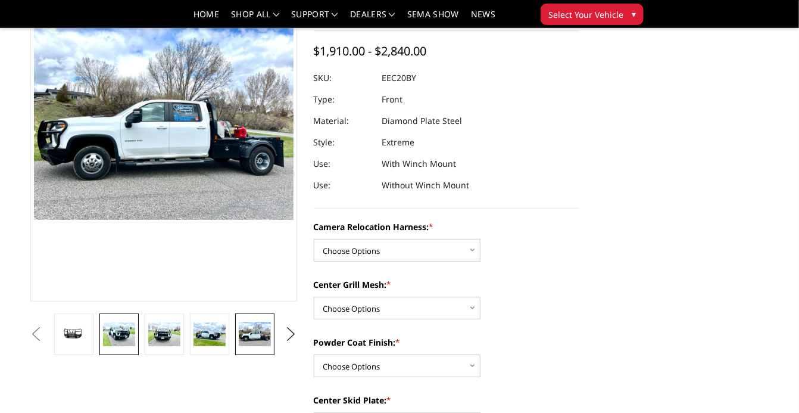
click at [130, 338] on img at bounding box center [119, 334] width 32 height 24
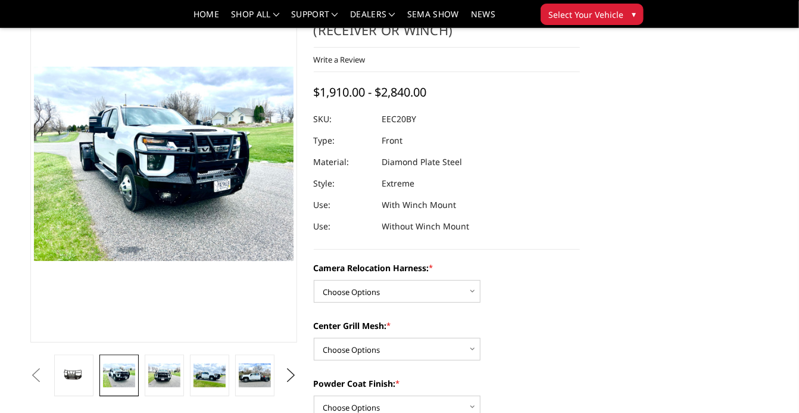
scroll to position [74, 0]
click at [380, 293] on select "Choose Options Without camera harness With camera harness" at bounding box center [397, 291] width 167 height 23
select select "3776"
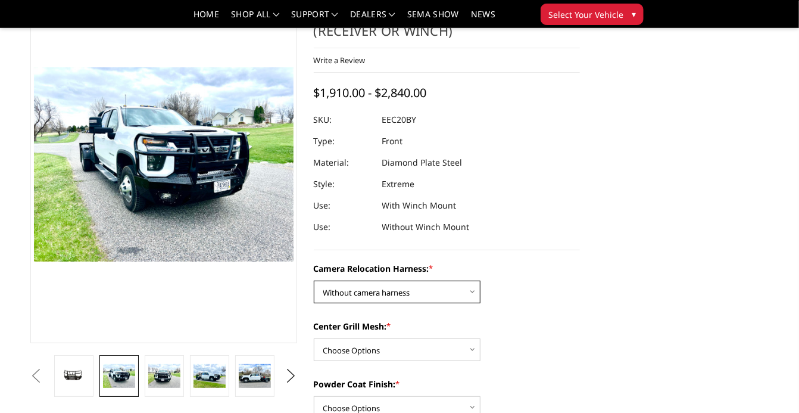
click at [314, 280] on select "Choose Options Without camera harness With camera harness" at bounding box center [397, 291] width 167 height 23
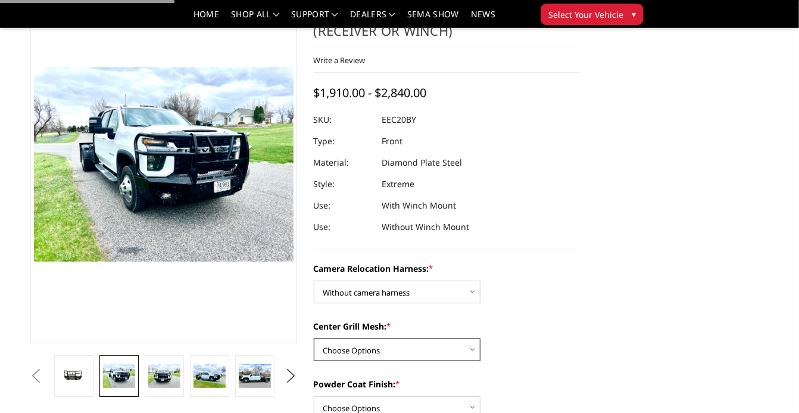
click at [377, 342] on select "Choose Options Without expanded metal With expanded metal" at bounding box center [397, 349] width 167 height 23
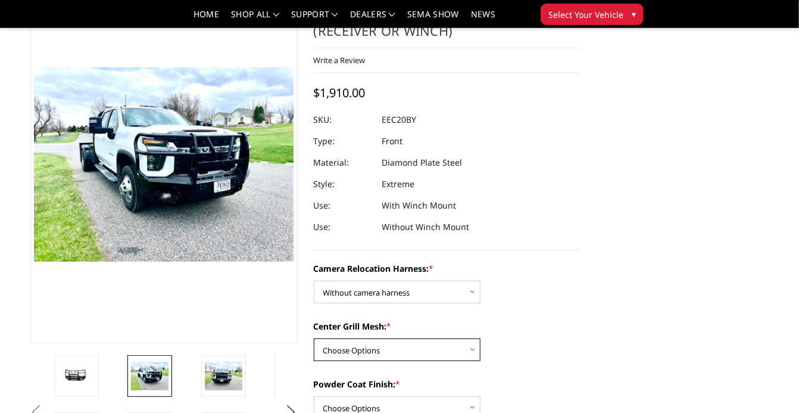
select select "3773"
click at [314, 338] on select "Choose Options Without expanded metal With expanded metal" at bounding box center [397, 349] width 167 height 23
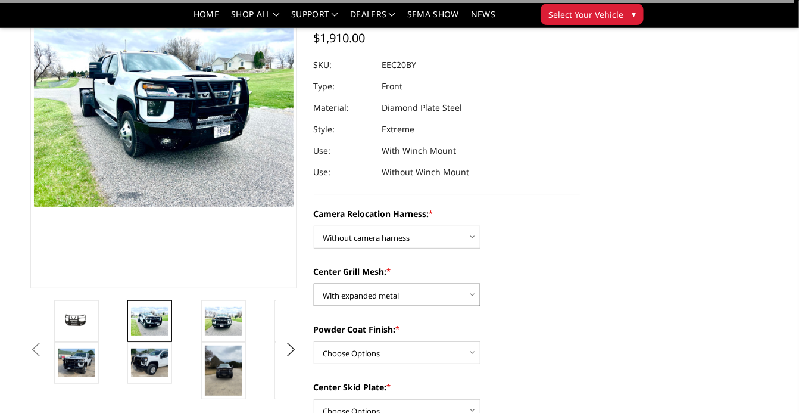
scroll to position [130, 0]
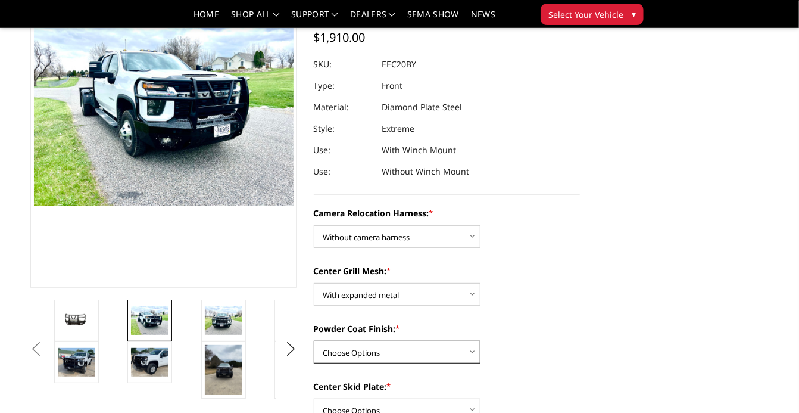
click at [378, 352] on select "Choose Options Textured Black Powder Coat Gloss Black Powder Coat Bare Metal" at bounding box center [397, 351] width 167 height 23
select select "3771"
click at [314, 340] on select "Choose Options Textured Black Powder Coat Gloss Black Powder Coat Bare Metal" at bounding box center [397, 351] width 167 height 23
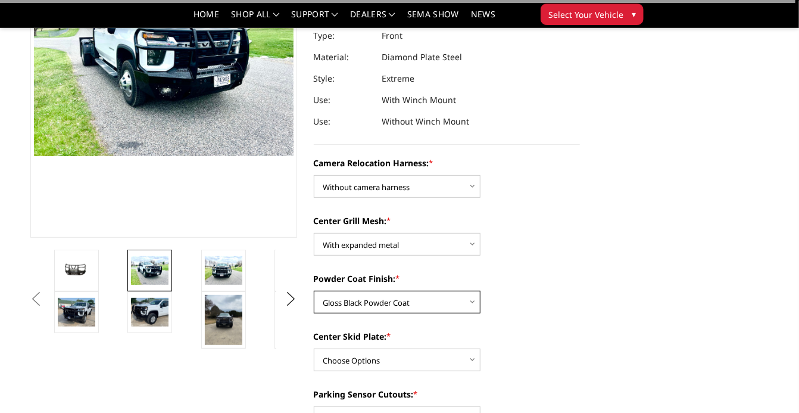
scroll to position [180, 0]
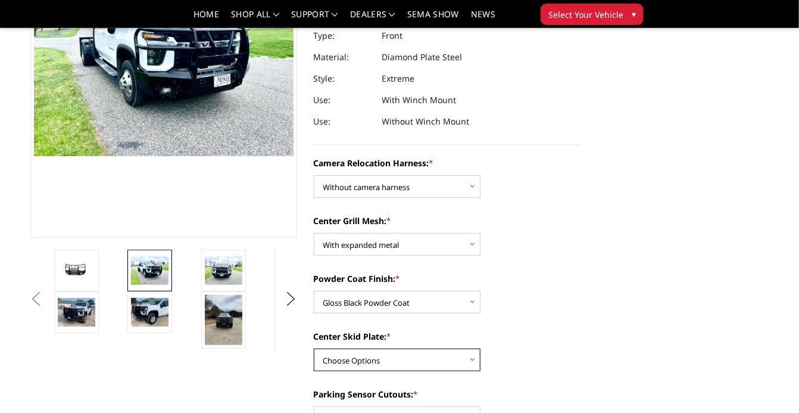
click at [366, 361] on select "Choose Options Winch Mount Skid Plate Standard Skid Plate (included) 2" Receive…" at bounding box center [397, 359] width 167 height 23
select select "3767"
click at [314, 348] on select "Choose Options Winch Mount Skid Plate Standard Skid Plate (included) 2" Receive…" at bounding box center [397, 359] width 167 height 23
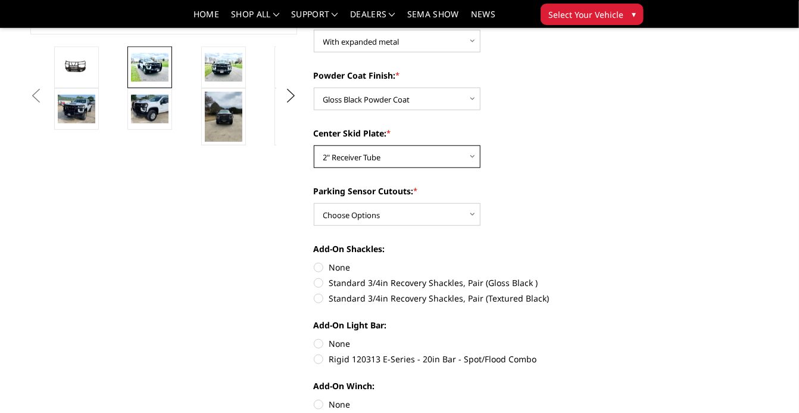
scroll to position [386, 0]
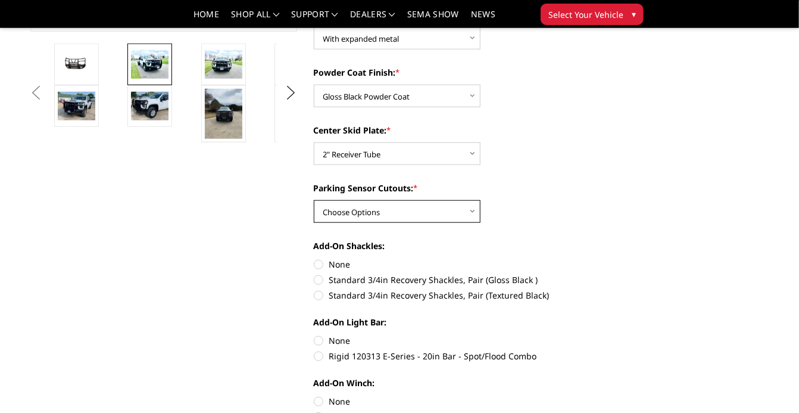
click at [371, 218] on select "Choose Options Yes - With Parking Sensor Cutouts" at bounding box center [397, 211] width 167 height 23
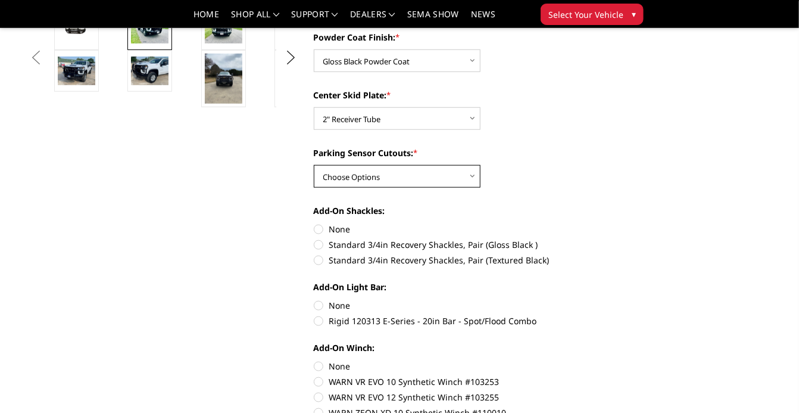
scroll to position [421, 0]
click at [322, 227] on label "None" at bounding box center [447, 228] width 267 height 13
click at [314, 223] on input "None" at bounding box center [314, 222] width 1 height 1
radio input "true"
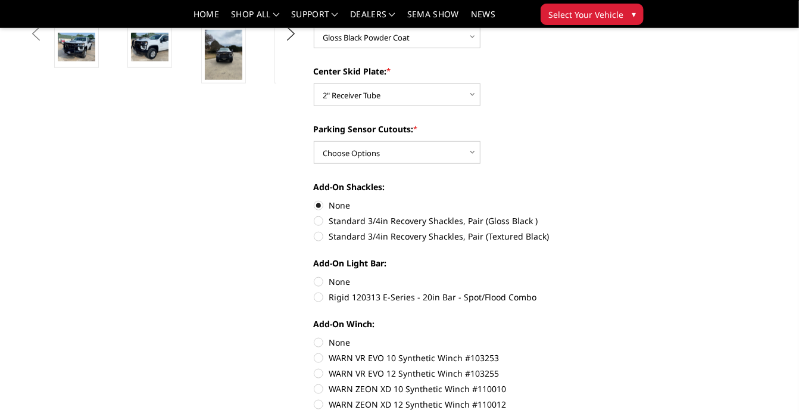
scroll to position [448, 0]
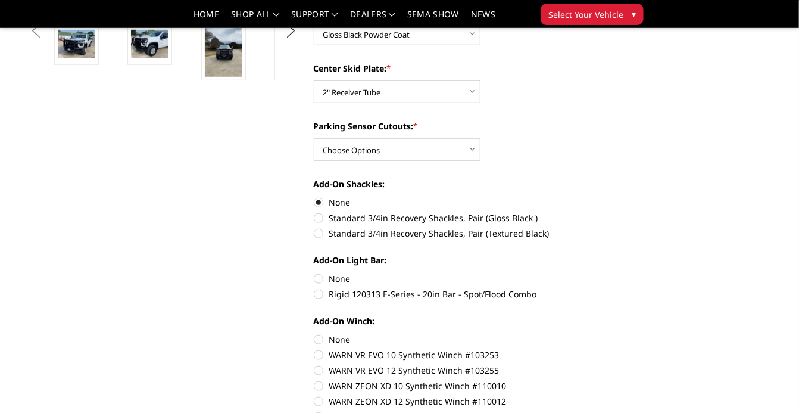
click at [319, 279] on label "None" at bounding box center [447, 278] width 267 height 13
click at [314, 273] on input "None" at bounding box center [314, 272] width 1 height 1
radio input "true"
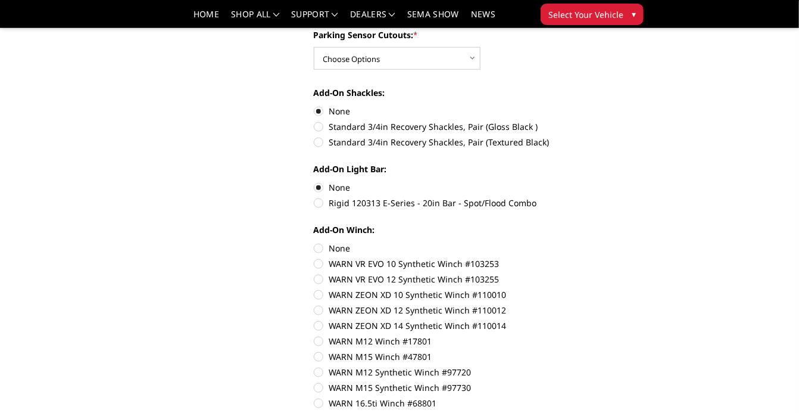
scroll to position [543, 0]
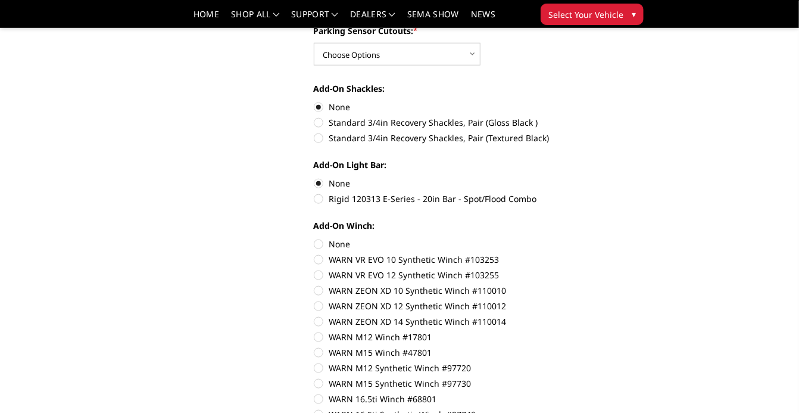
click at [320, 243] on label "None" at bounding box center [447, 244] width 267 height 13
click at [314, 238] on input "None" at bounding box center [314, 238] width 1 height 1
radio input "true"
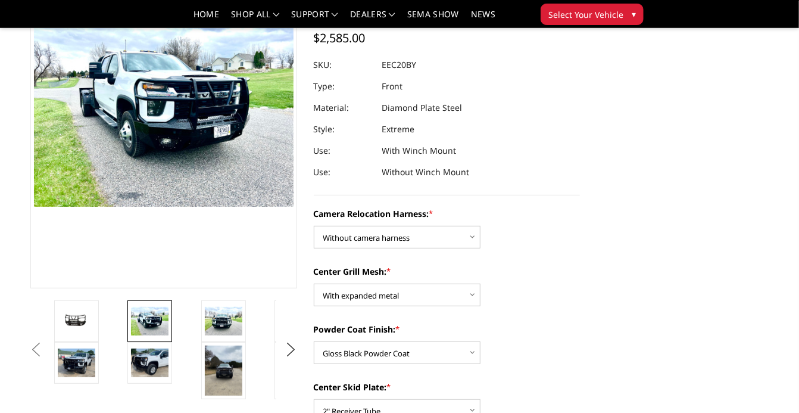
scroll to position [126, 0]
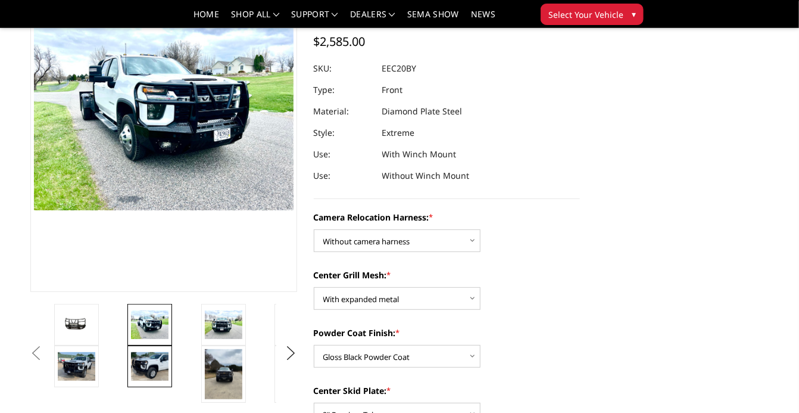
click at [156, 367] on img at bounding box center [150, 366] width 38 height 28
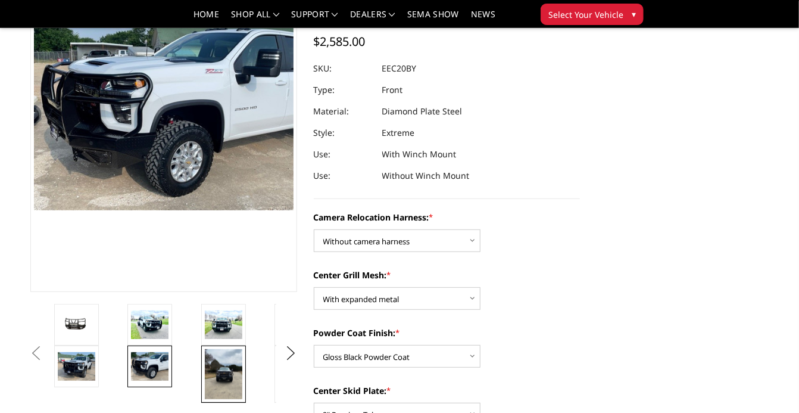
click at [212, 367] on img at bounding box center [224, 374] width 38 height 50
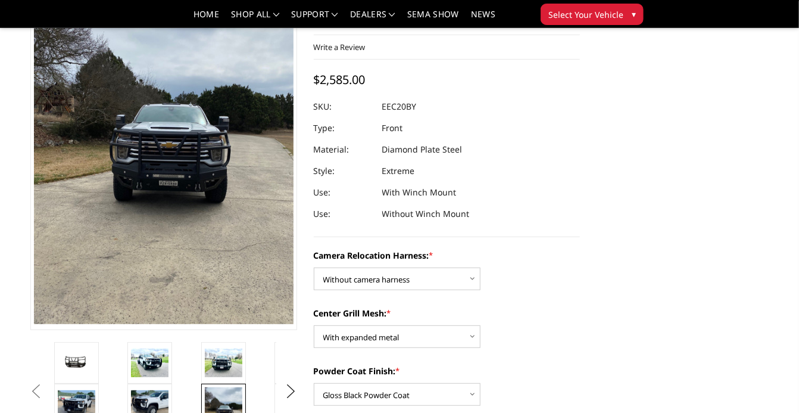
scroll to position [94, 0]
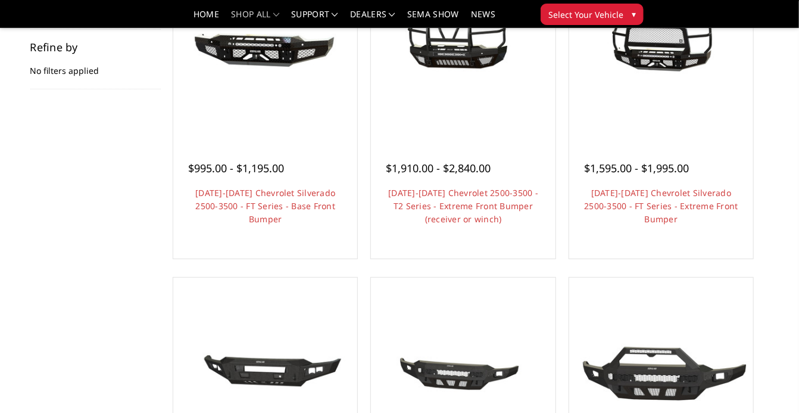
scroll to position [157, 0]
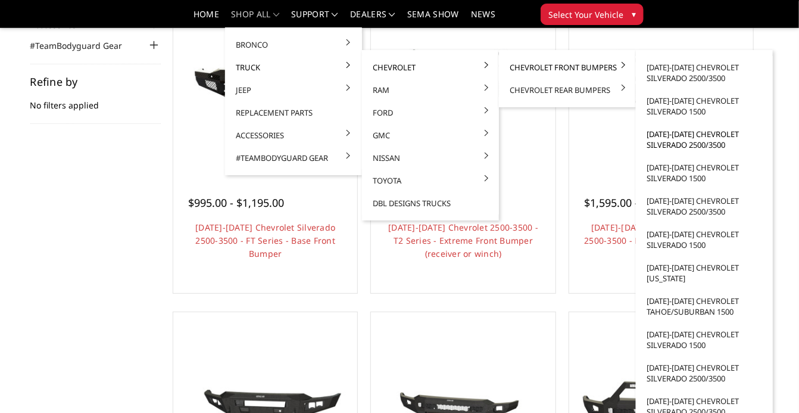
click at [708, 136] on link "[DATE]-[DATE] Chevrolet Silverado 2500/3500" at bounding box center [704, 139] width 127 height 33
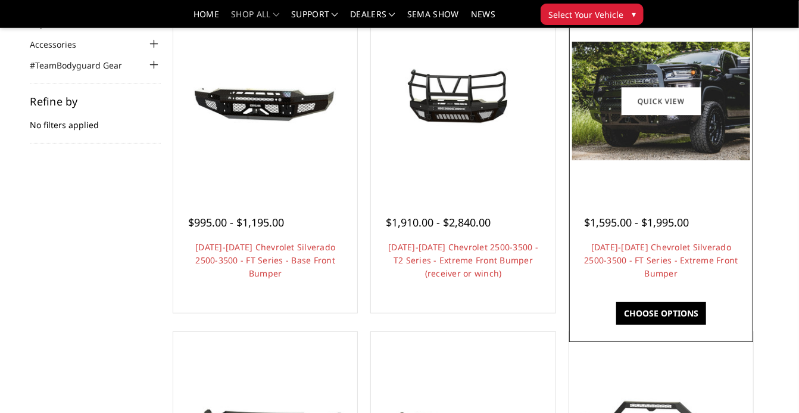
scroll to position [139, 0]
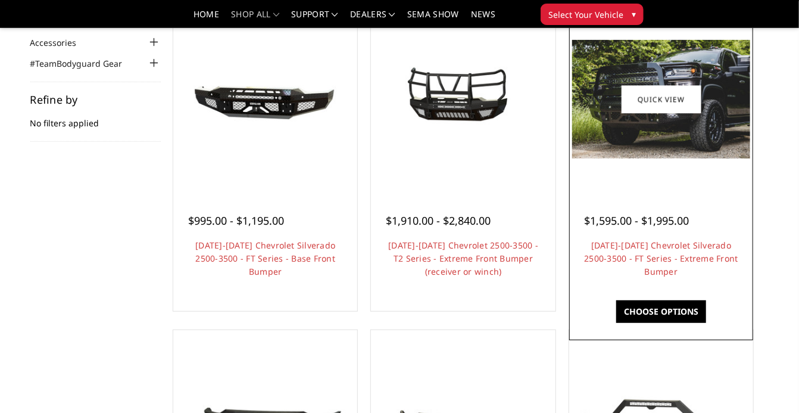
click at [664, 229] on div "$1,595.00 - $1,995.00" at bounding box center [636, 221] width 105 height 16
click at [648, 164] on div at bounding box center [661, 99] width 178 height 178
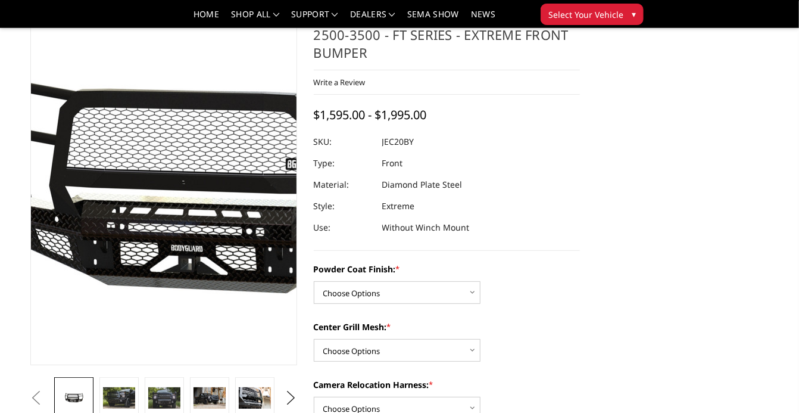
scroll to position [65, 0]
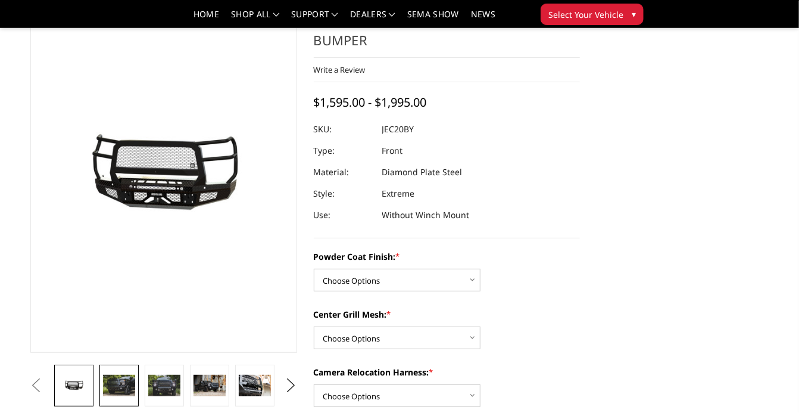
click at [121, 386] on img at bounding box center [119, 384] width 32 height 21
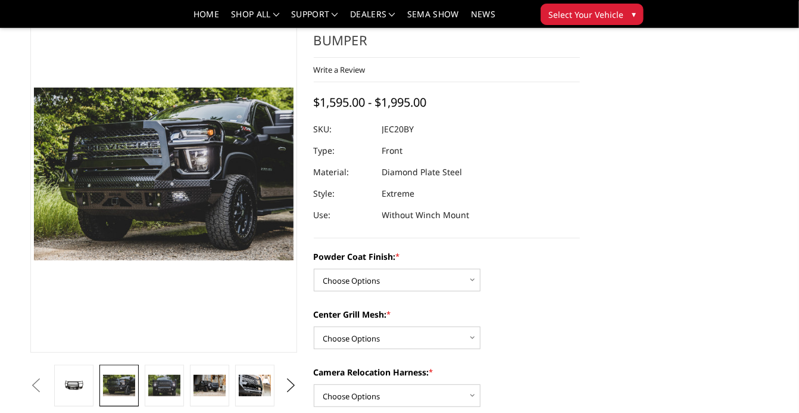
click at [117, 385] on img at bounding box center [119, 384] width 32 height 21
click at [211, 388] on img at bounding box center [209, 384] width 32 height 21
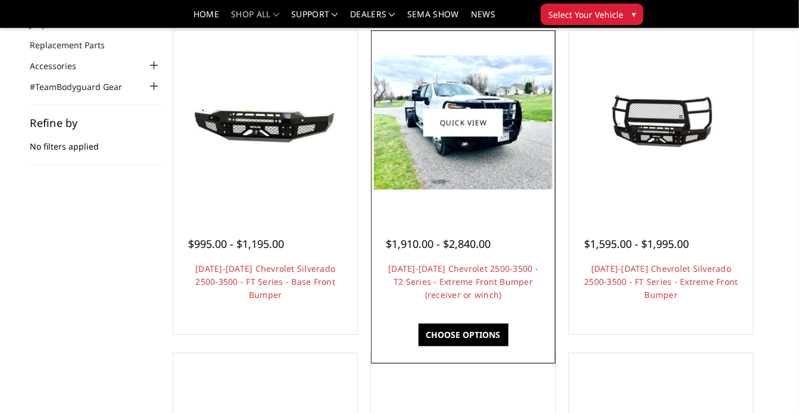
scroll to position [111, 0]
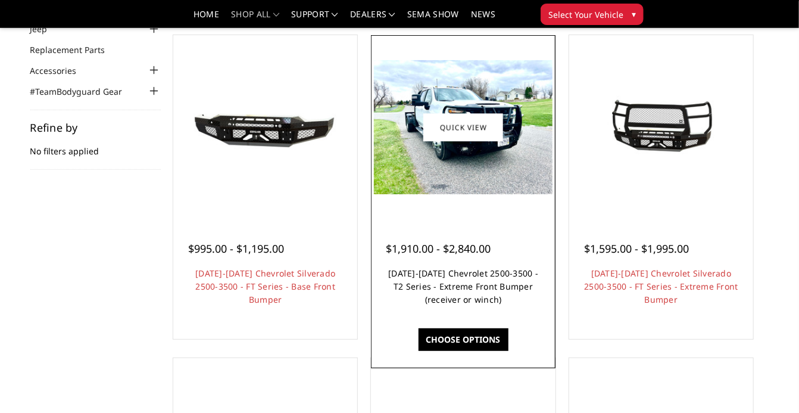
click at [487, 301] on link "[DATE]-[DATE] Chevrolet 2500-3500 - T2 Series - Extreme Front Bumper (receiver …" at bounding box center [463, 286] width 150 height 38
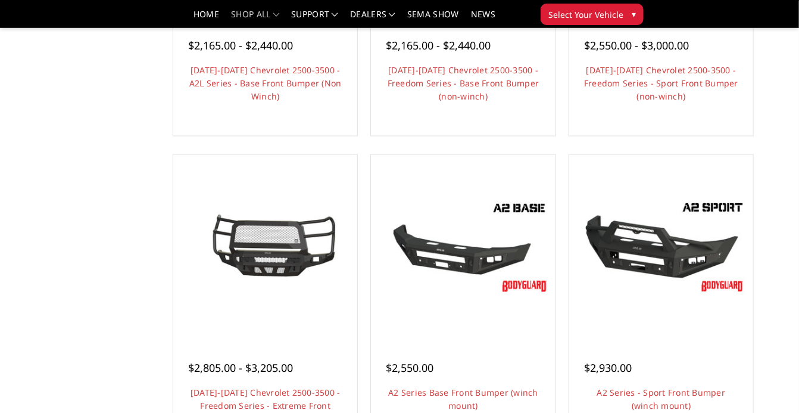
scroll to position [638, 0]
